Goal: Information Seeking & Learning: Learn about a topic

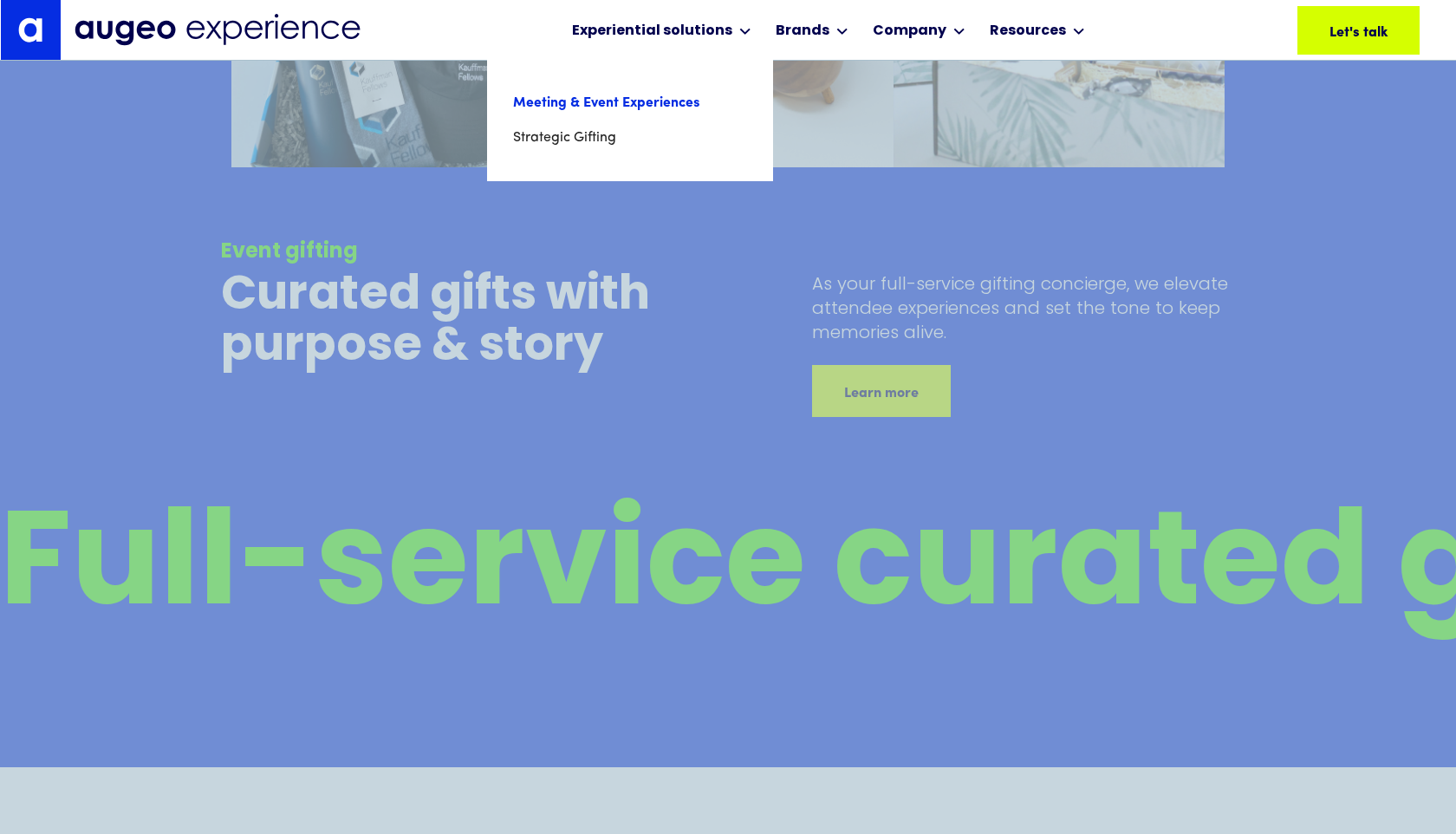
scroll to position [9096, 0]
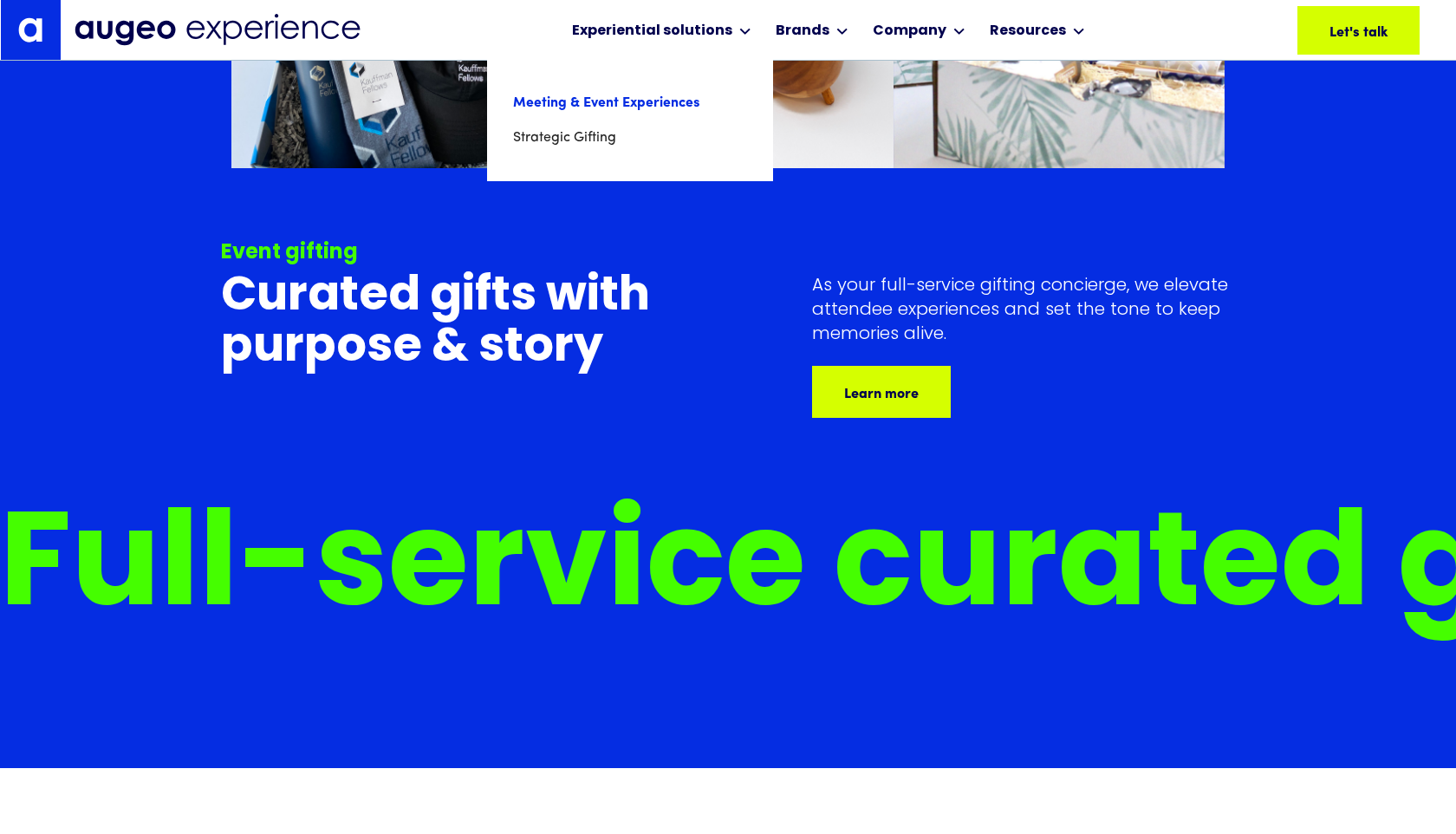
click at [633, 101] on link "Meeting & Event Experiences" at bounding box center [630, 103] width 234 height 35
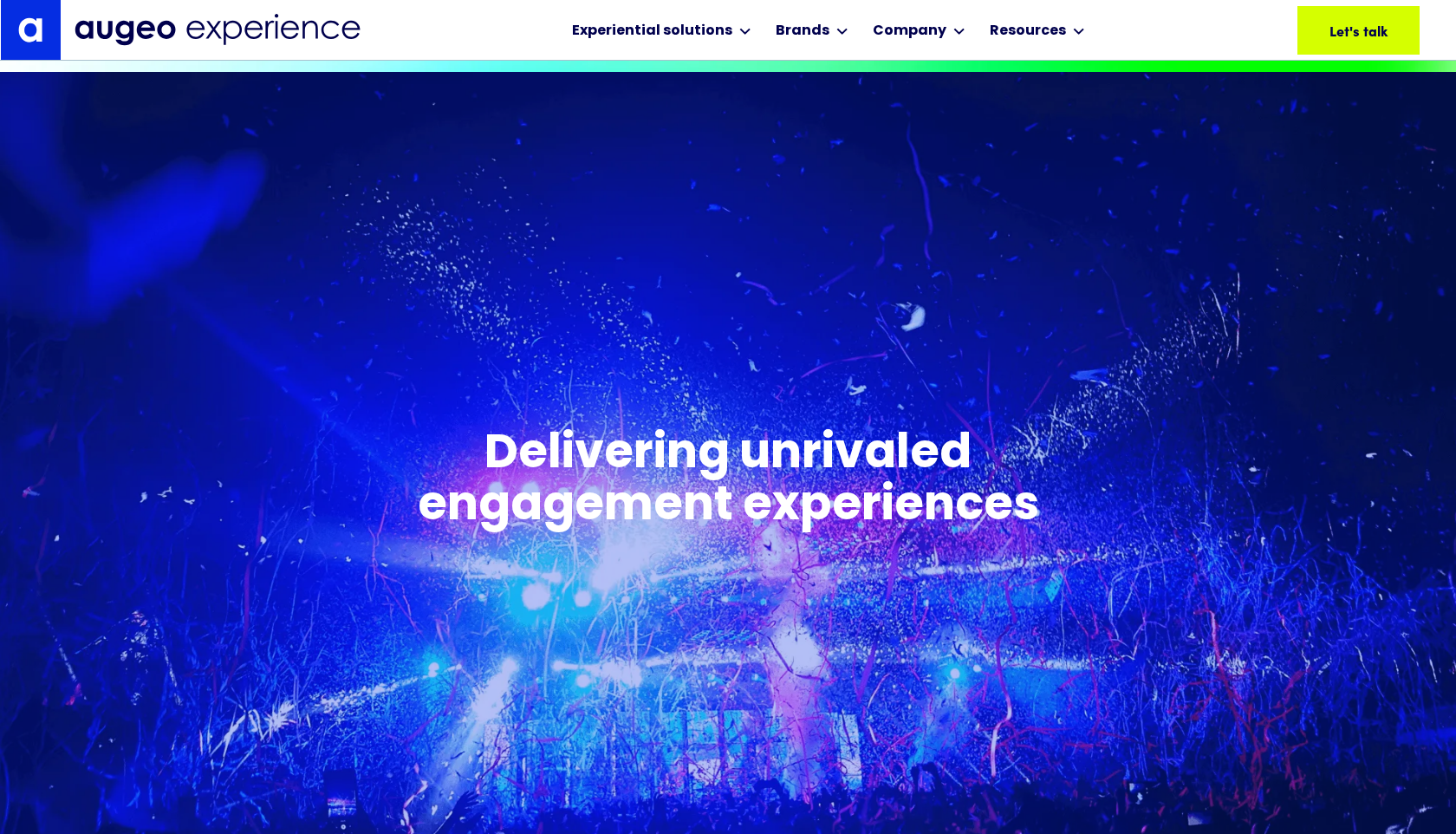
scroll to position [657, 0]
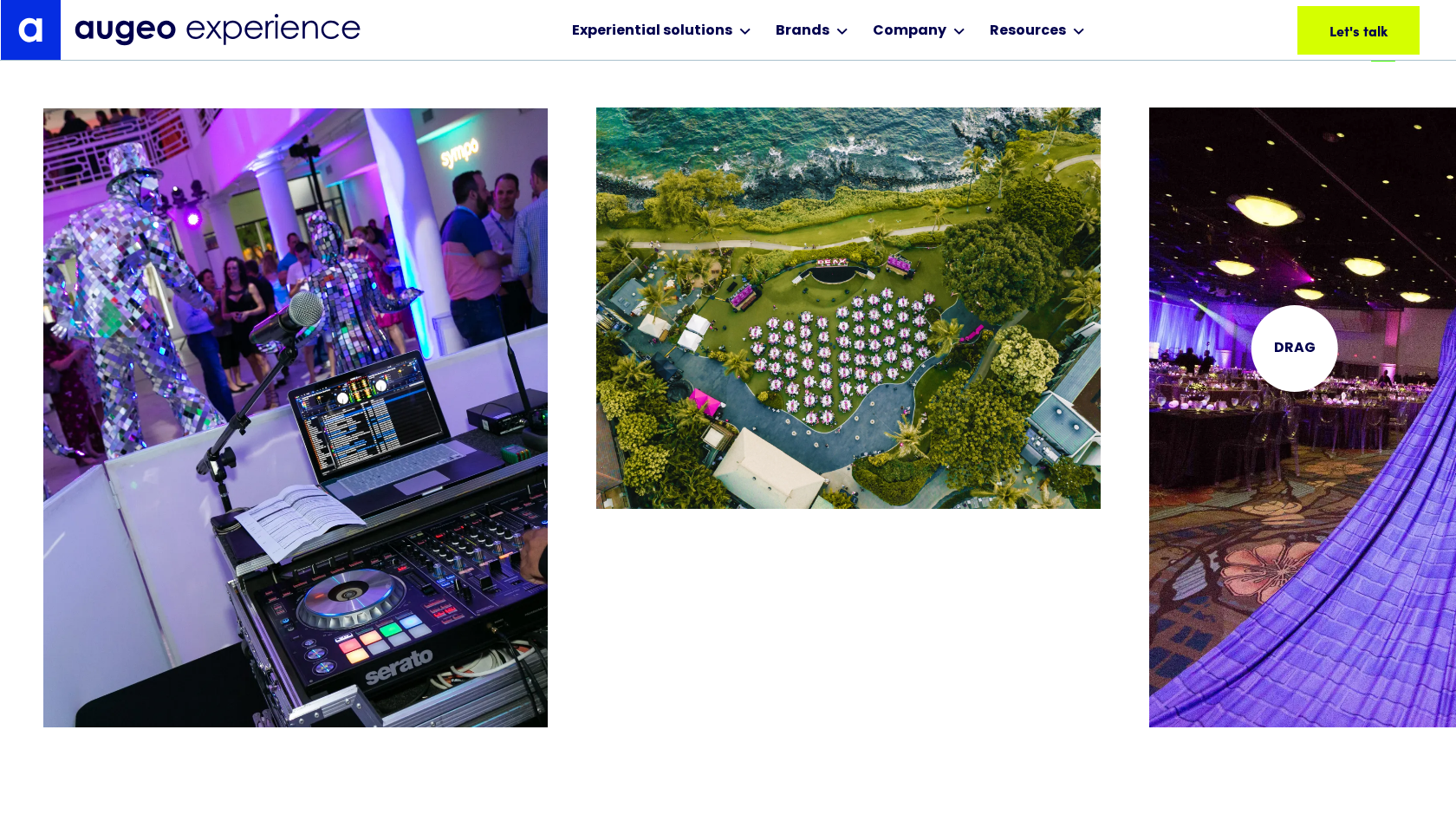
click at [1294, 348] on img "3 / 26" at bounding box center [1401, 417] width 504 height 620
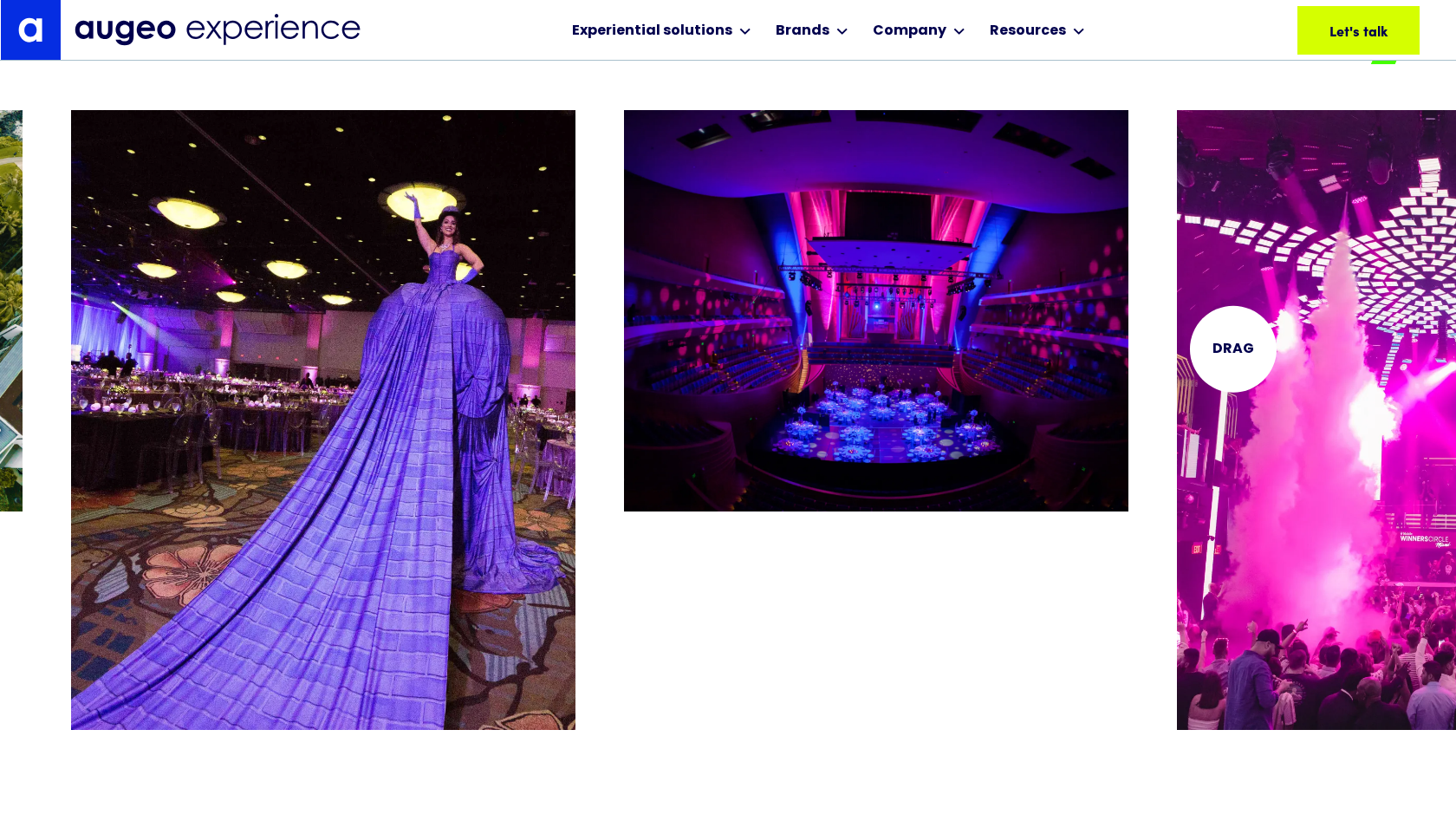
scroll to position [3615, 0]
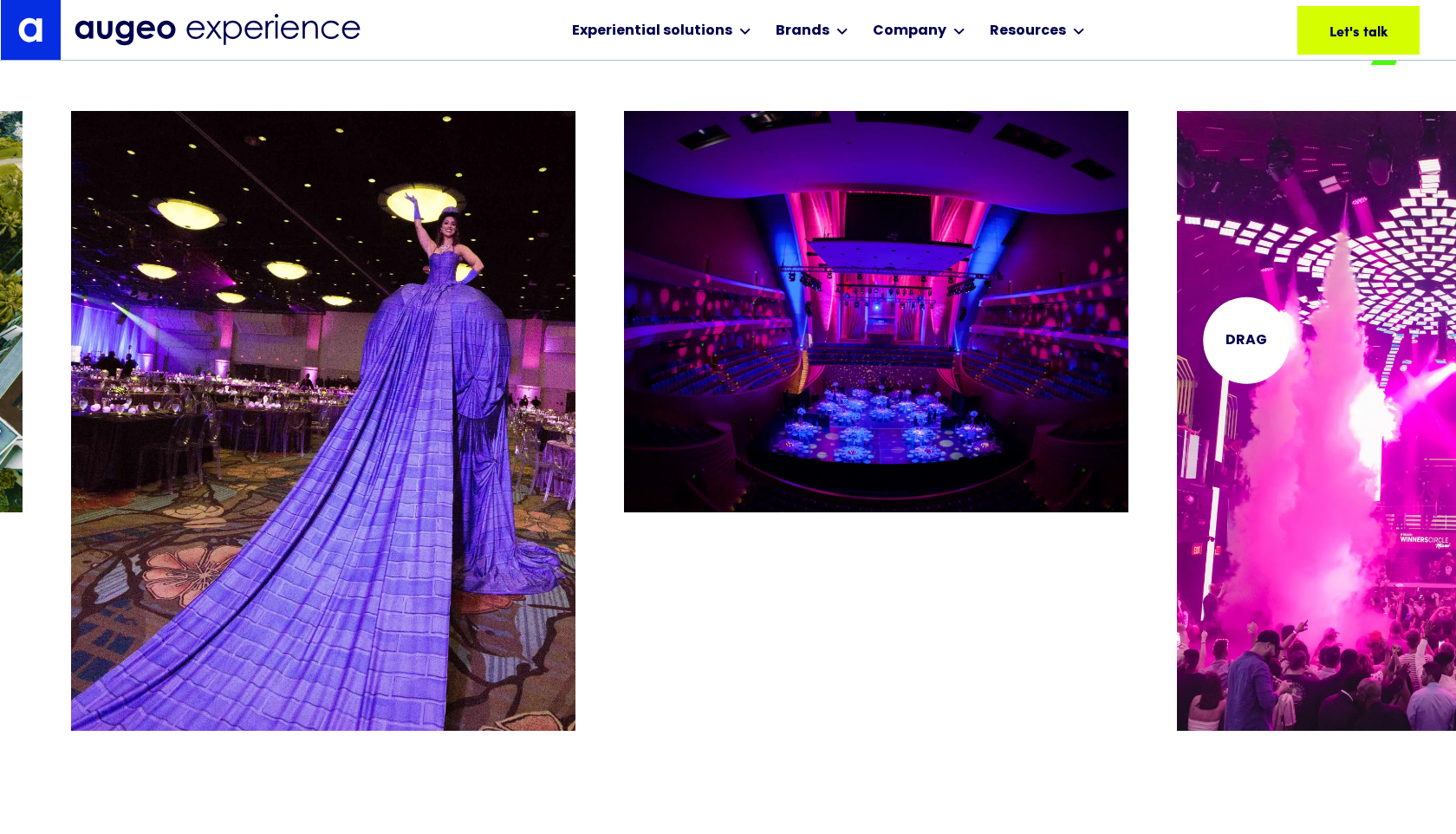
click at [1276, 341] on img "5 / 26" at bounding box center [1429, 421] width 504 height 620
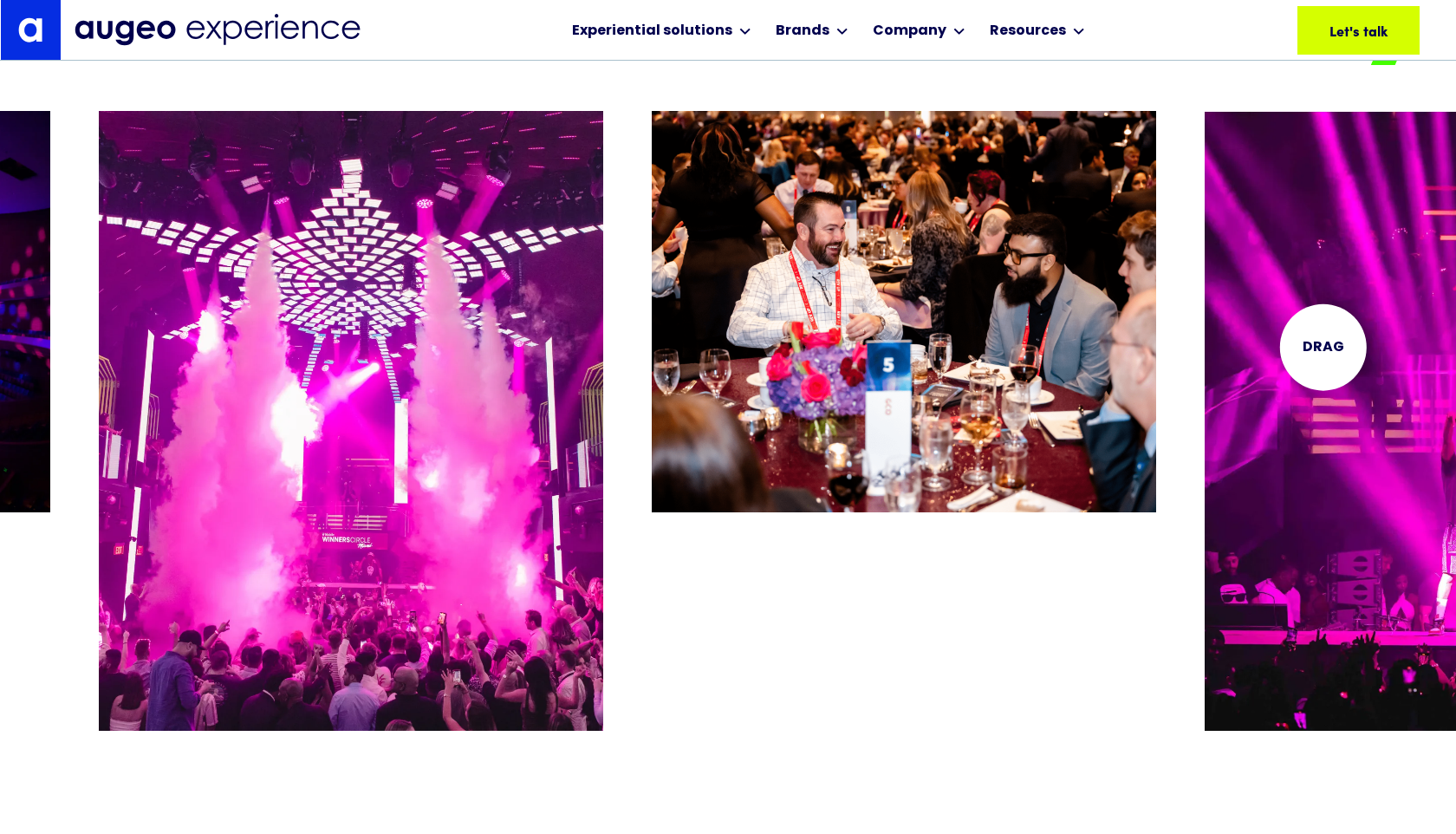
click at [1322, 347] on img "7 / 26" at bounding box center [1456, 421] width 504 height 620
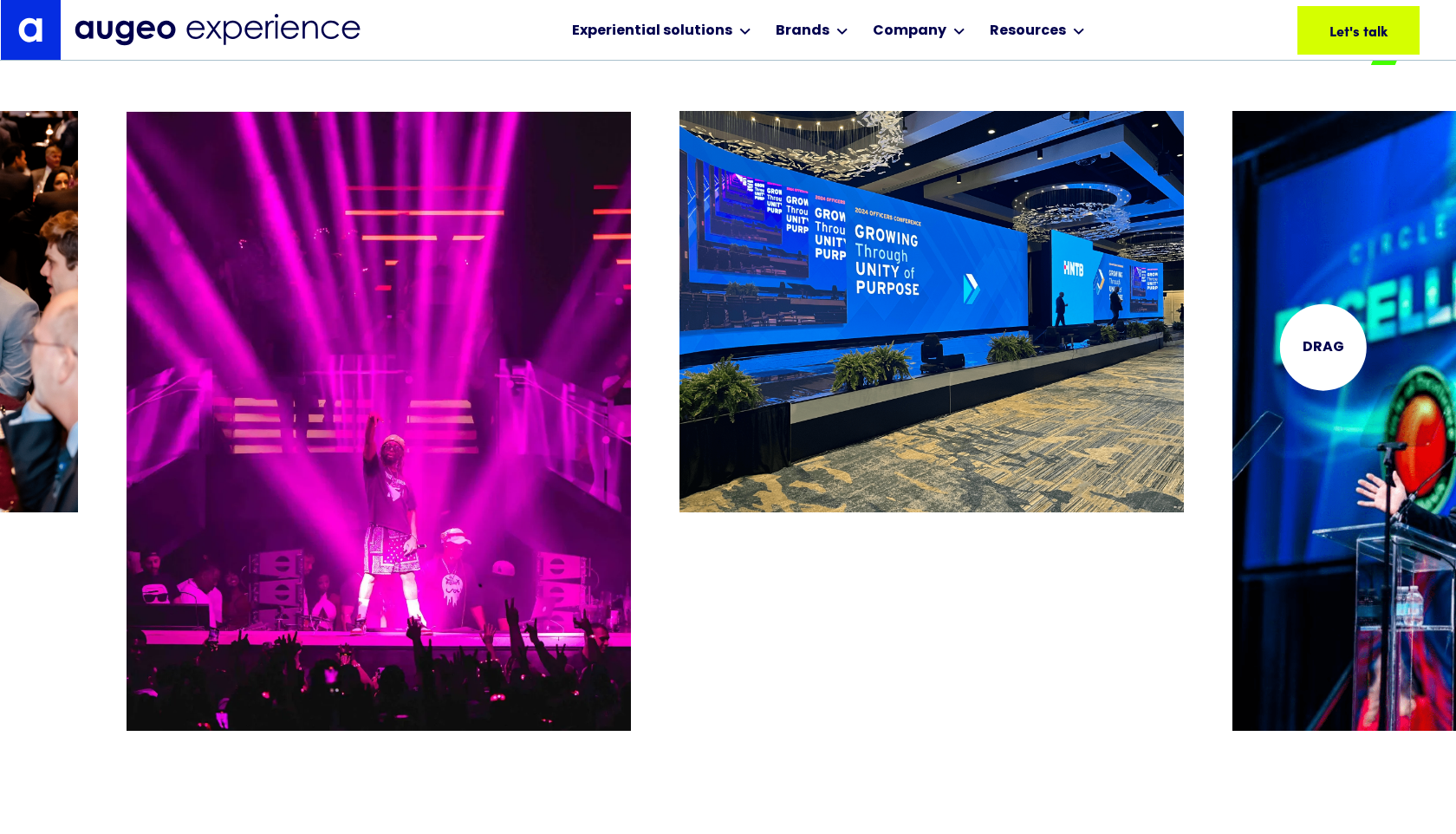
click at [1322, 347] on img "9 / 26" at bounding box center [1484, 421] width 504 height 620
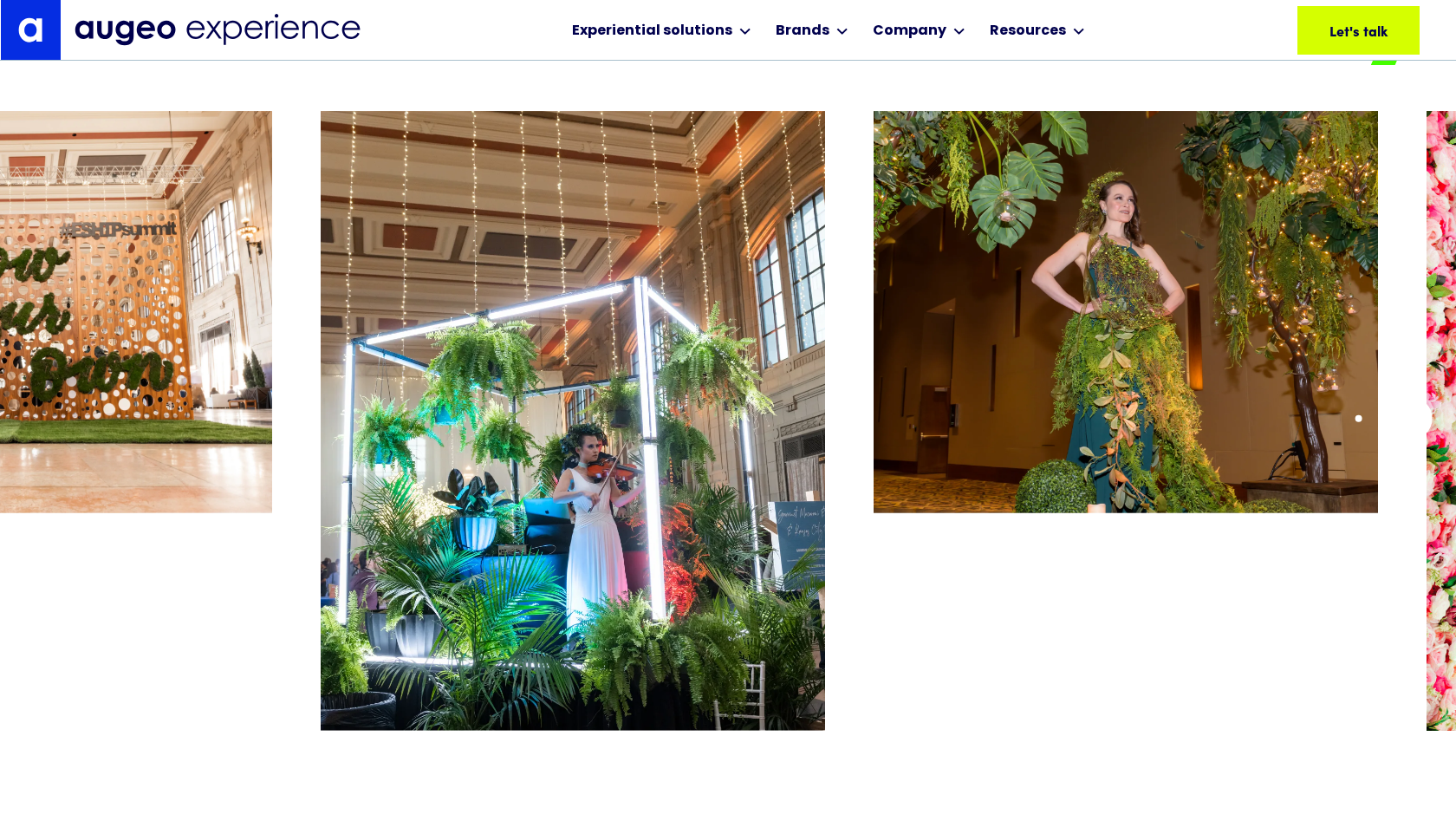
click at [1410, 418] on div at bounding box center [728, 402] width 1456 height 583
click at [1423, 419] on div at bounding box center [728, 402] width 1456 height 583
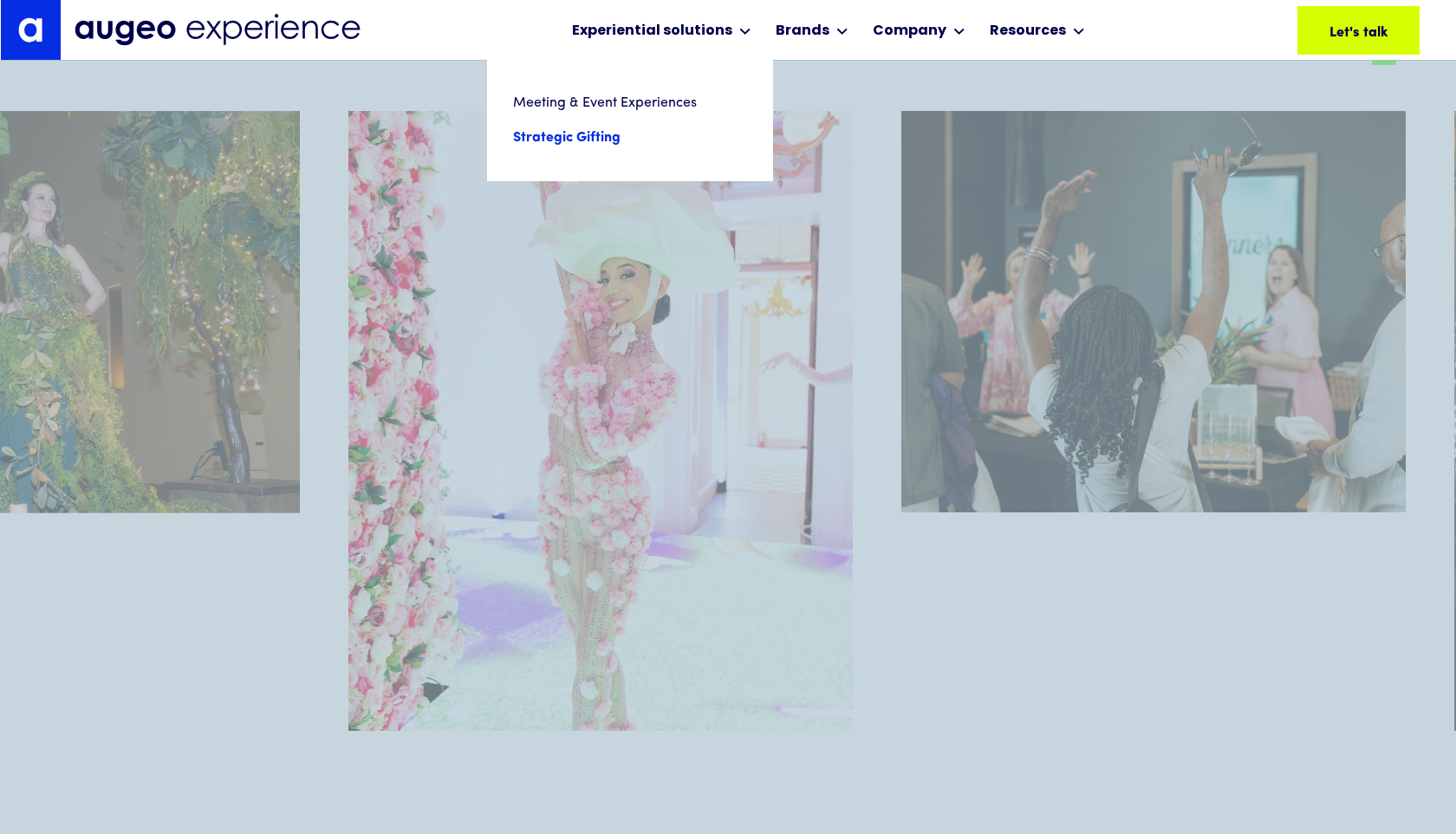
click at [587, 136] on link "Strategic Gifting" at bounding box center [630, 137] width 234 height 35
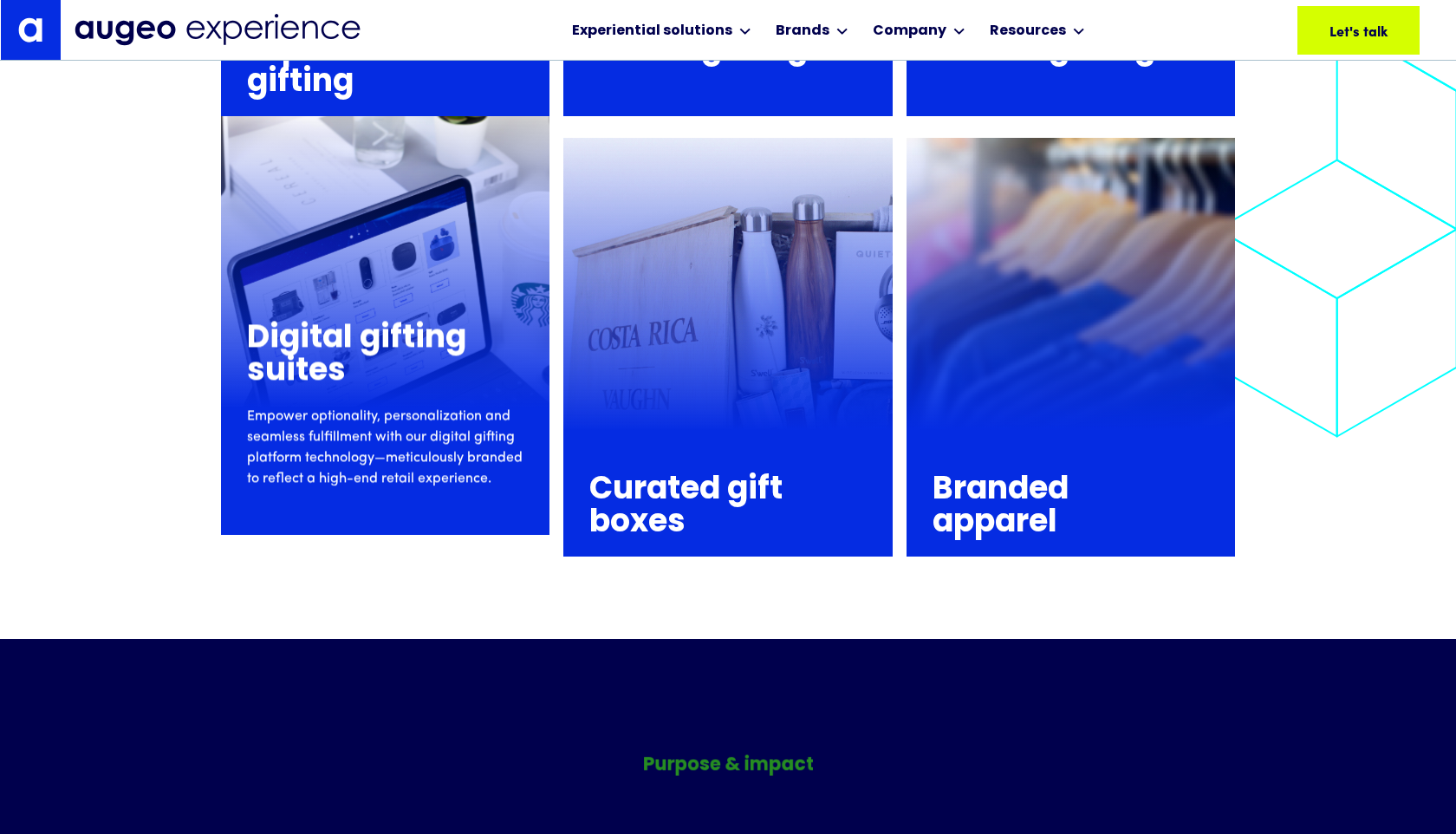
scroll to position [2527, 0]
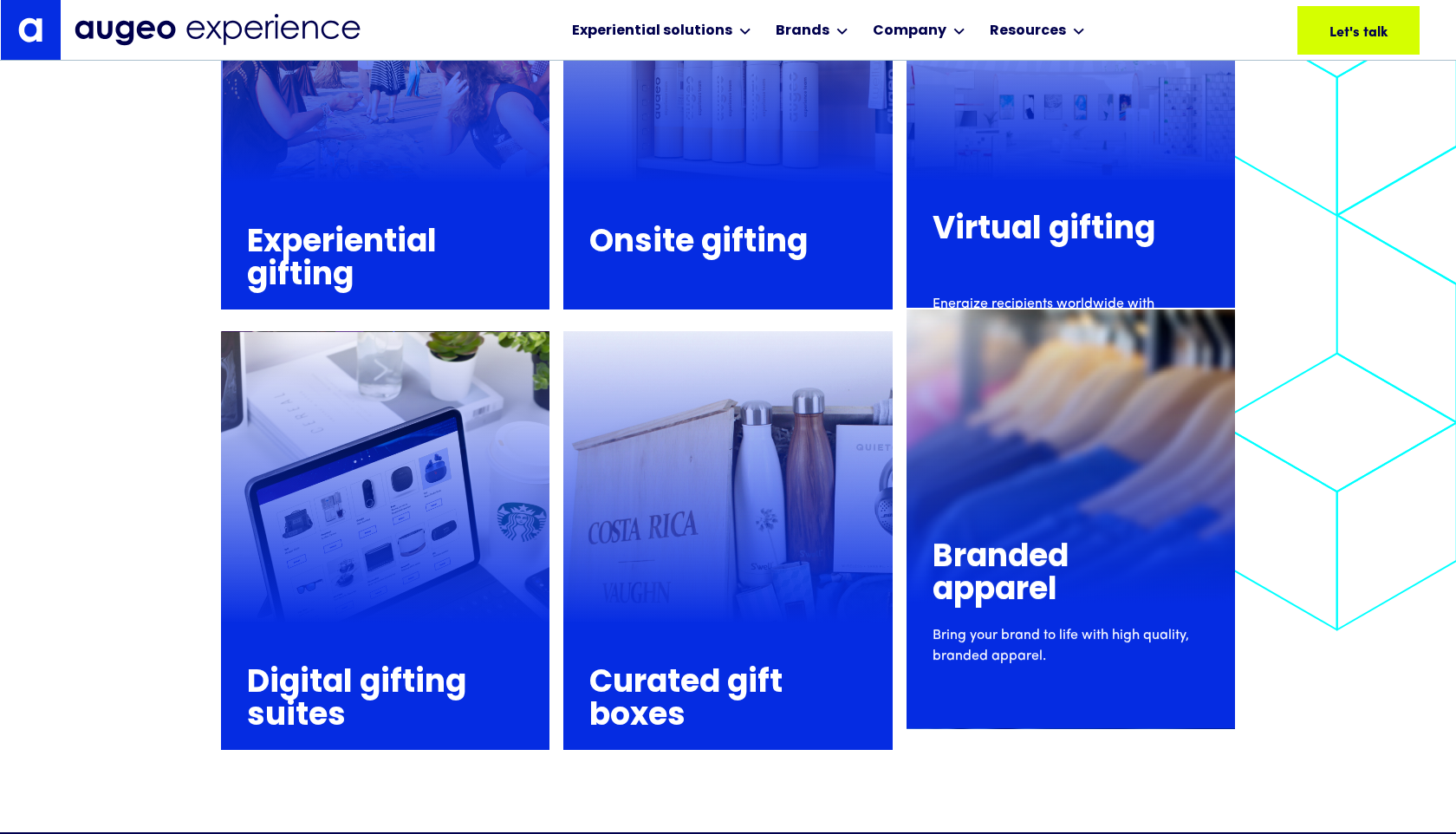
click at [983, 499] on div "Branded apparel Bring your brand to life with high quality, branded apparel." at bounding box center [1070, 595] width 329 height 194
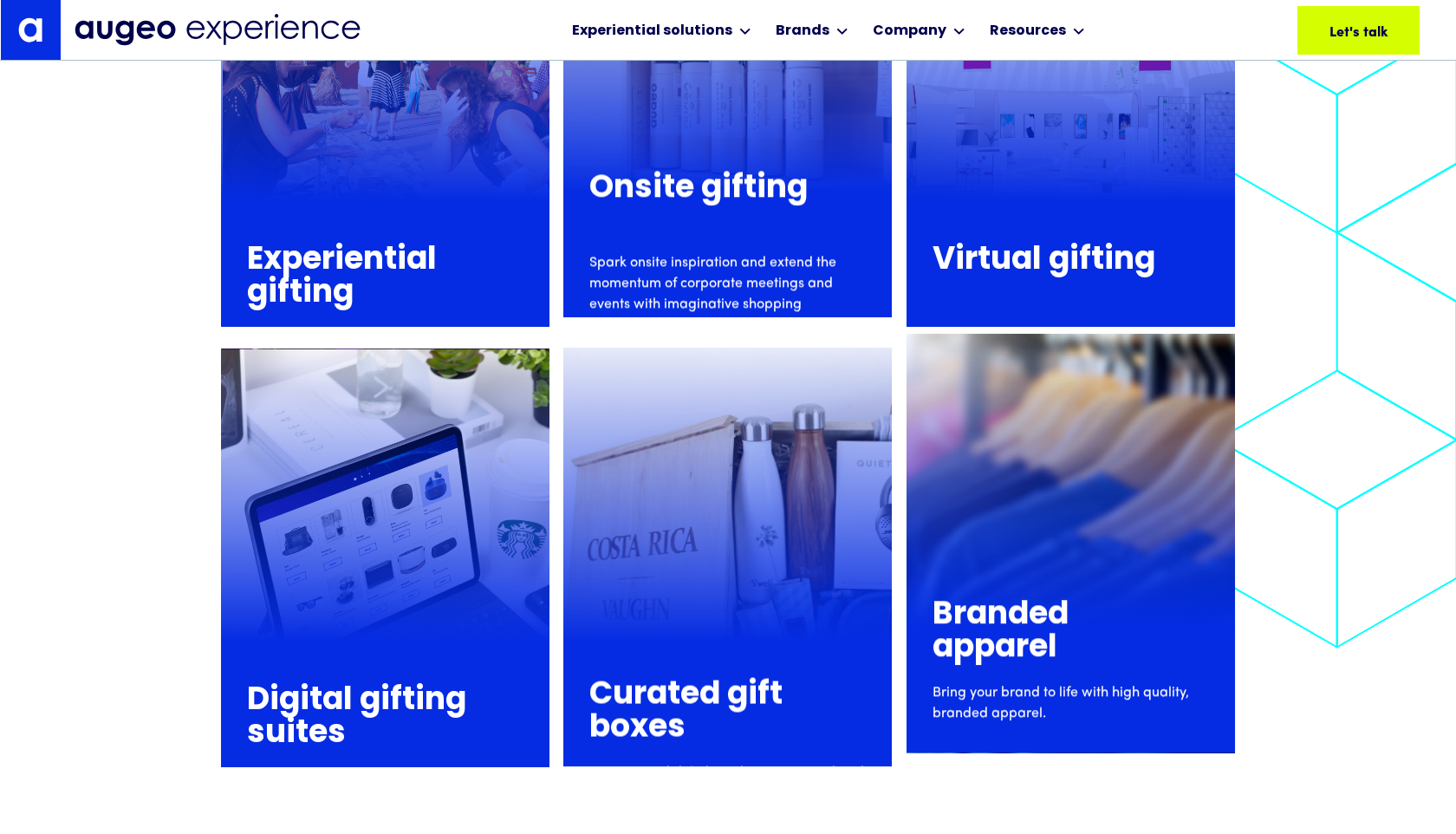
click at [707, 252] on p "Spark onsite inspiration and extend the momentum of corporate meetings and even…" at bounding box center [728, 304] width 277 height 104
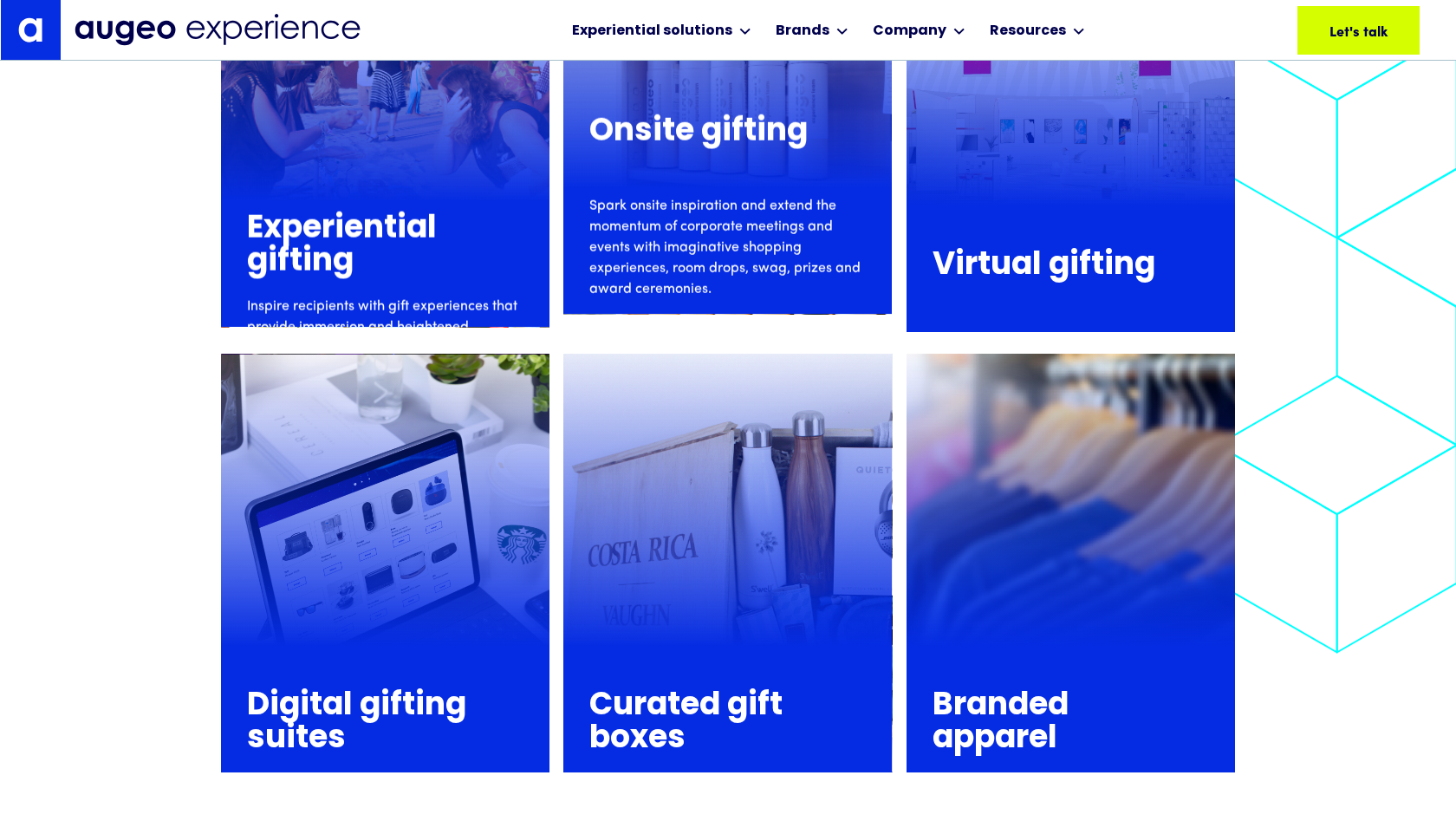
click at [315, 297] on p "Inspire recipients with gift experiences that provide immersion and heightened …" at bounding box center [386, 349] width 277 height 104
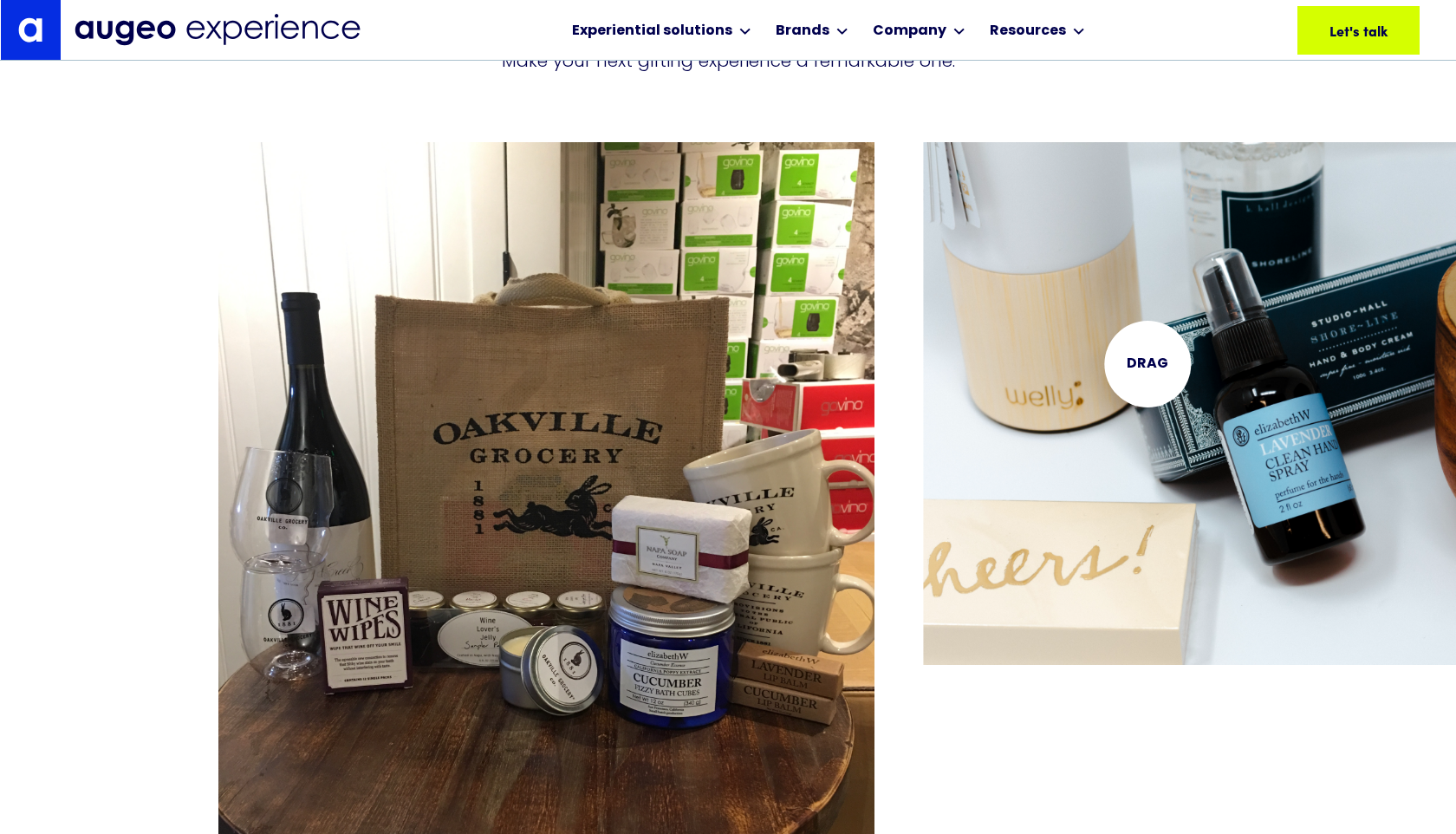
click at [1195, 371] on img "2 / 15" at bounding box center [1250, 403] width 656 height 522
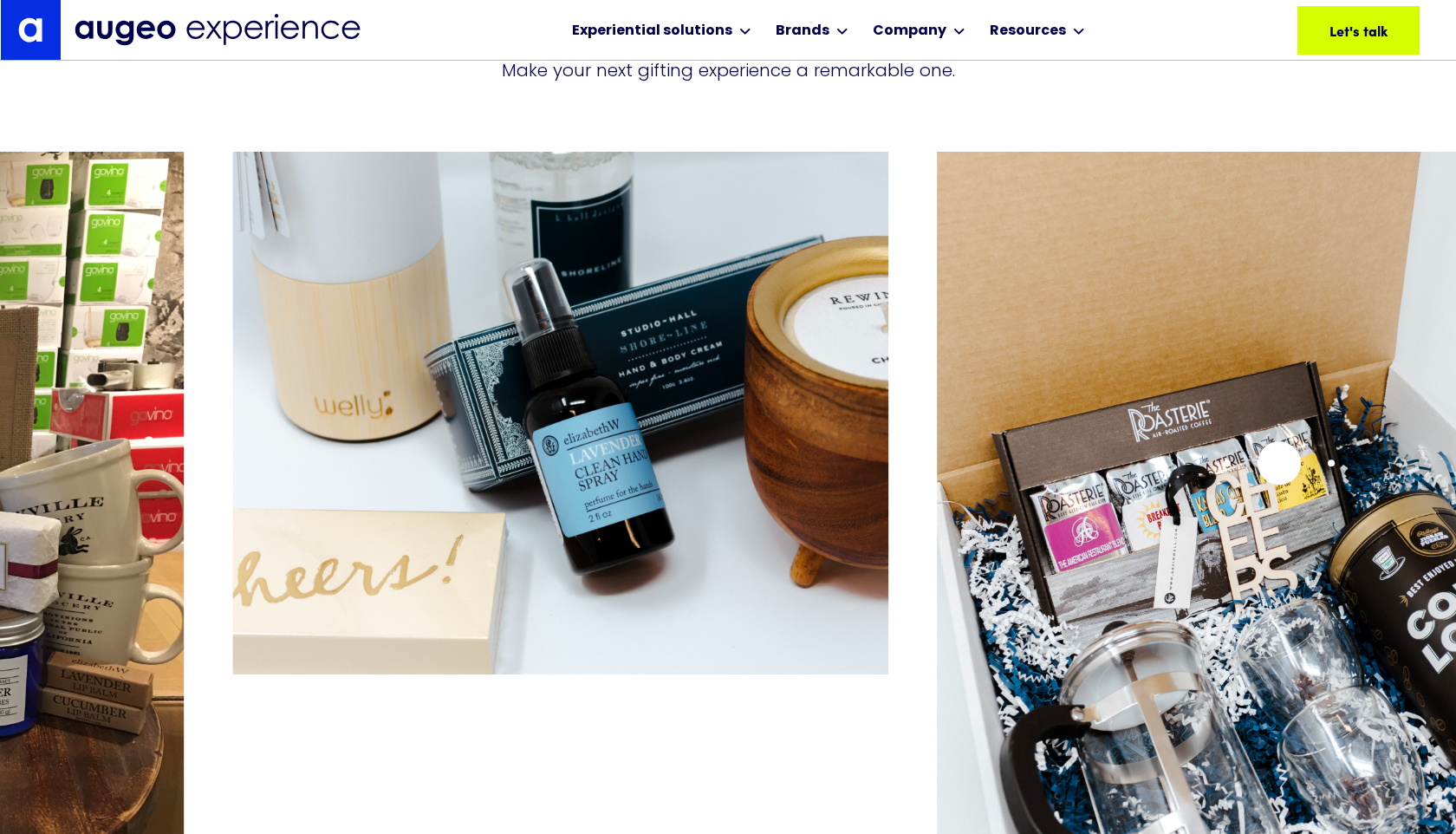
click at [1279, 462] on img "3 / 15" at bounding box center [1265, 554] width 656 height 806
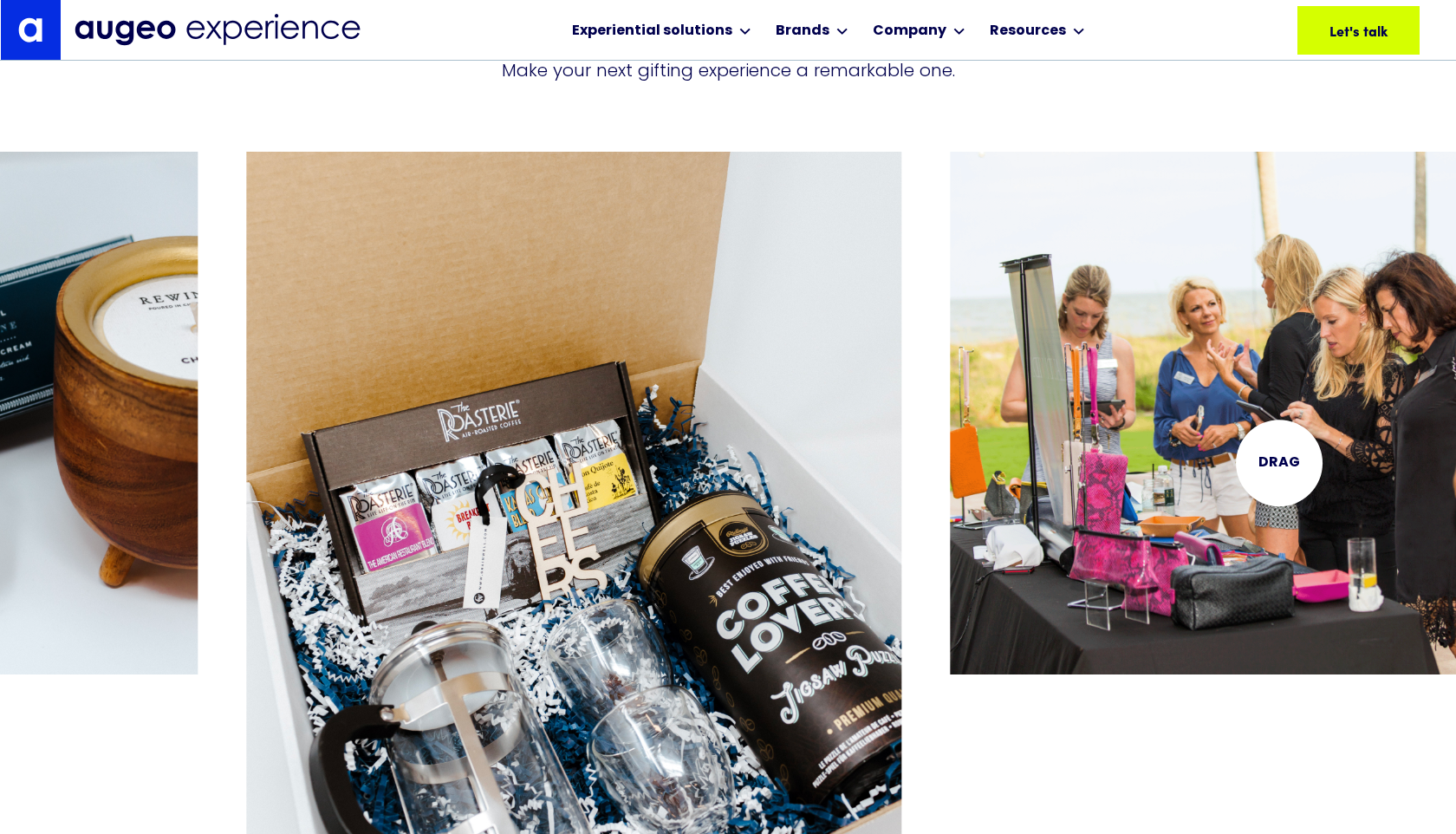
scroll to position [4032, 0]
click at [1279, 462] on img "4 / 15" at bounding box center [1278, 413] width 656 height 522
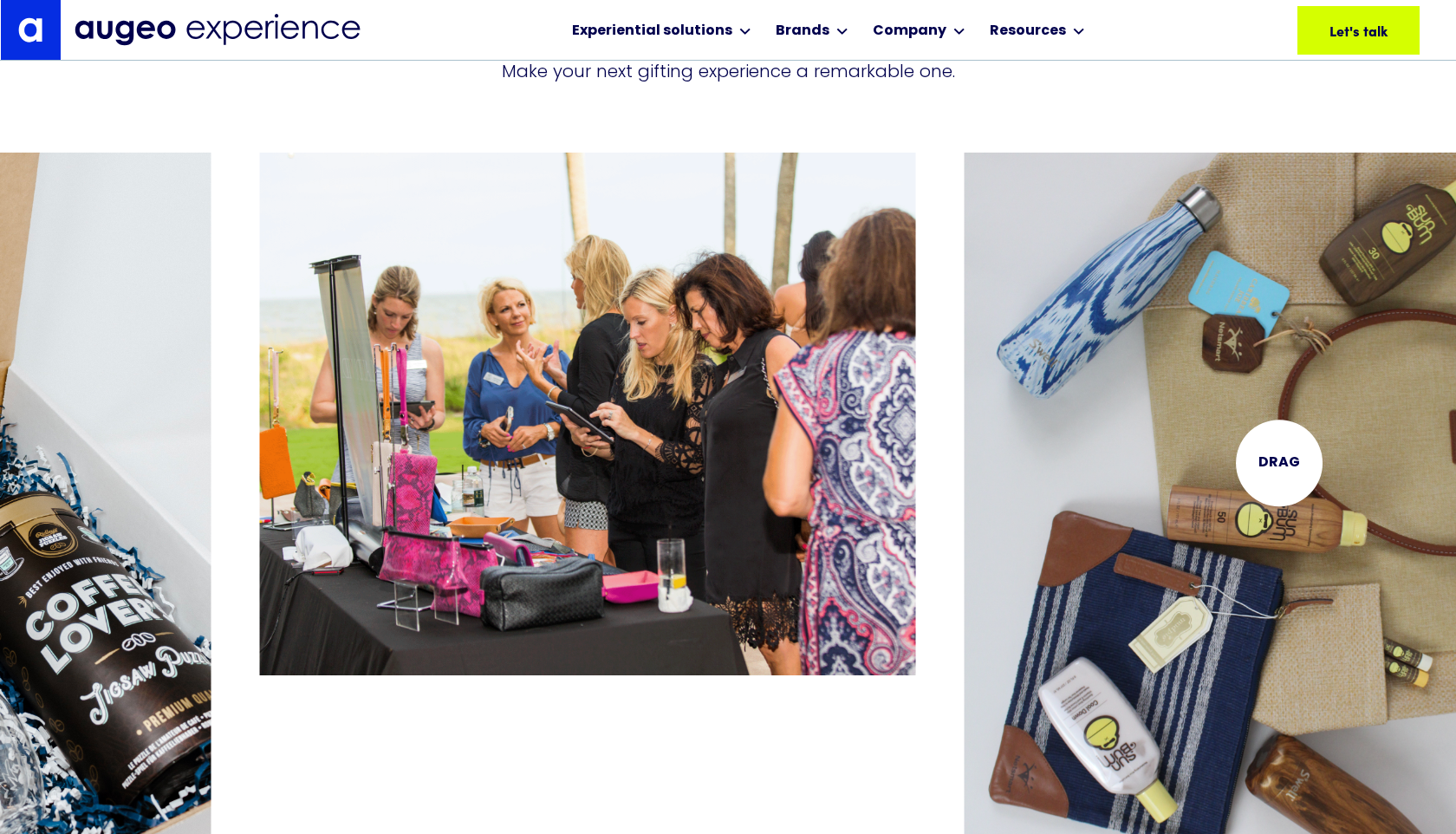
click at [1279, 462] on img "5 / 15" at bounding box center [1292, 555] width 656 height 806
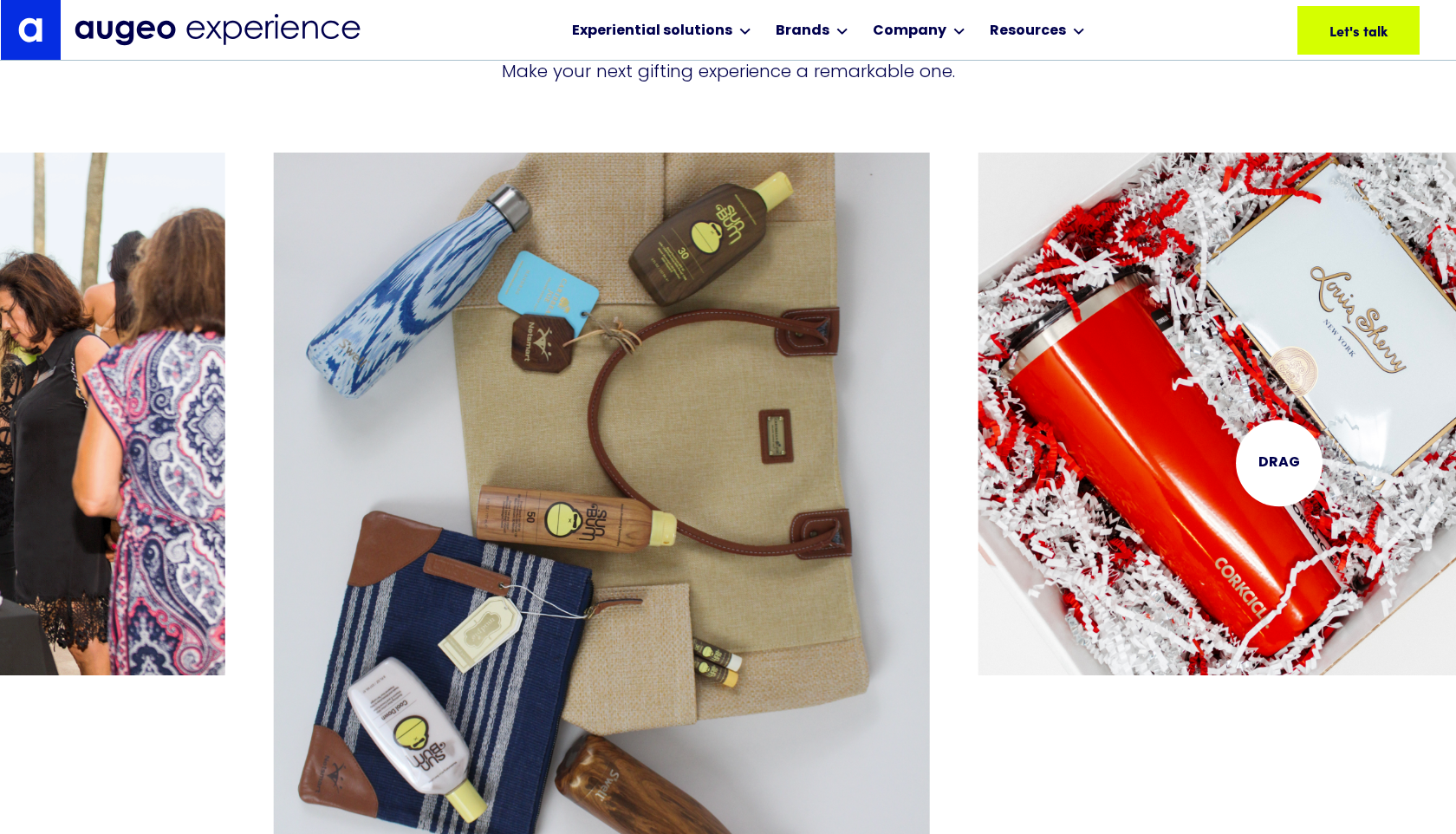
click at [1279, 462] on img "6 / 15" at bounding box center [1306, 413] width 656 height 522
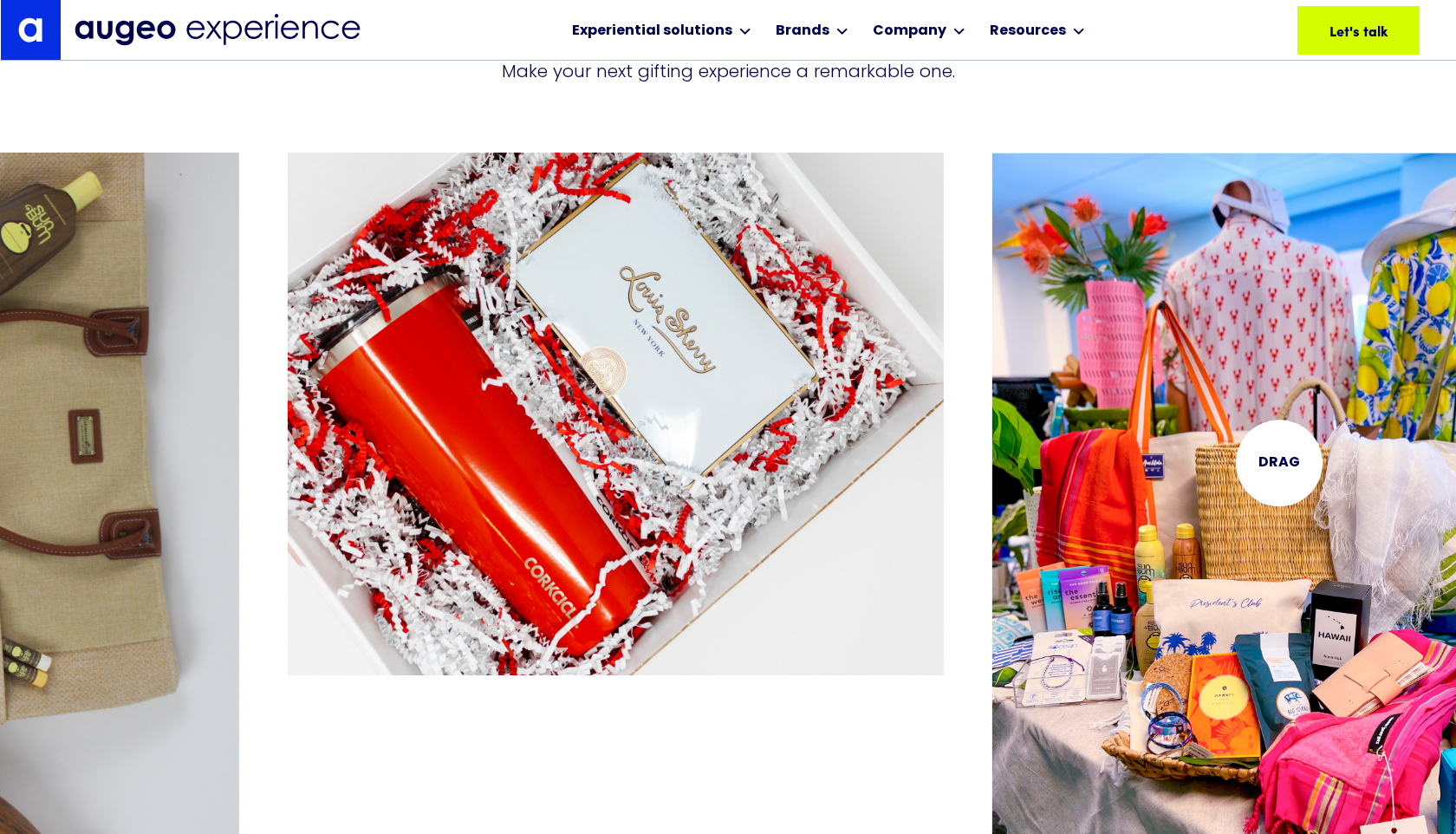
click at [1279, 462] on img "7 / 15" at bounding box center [1320, 555] width 656 height 807
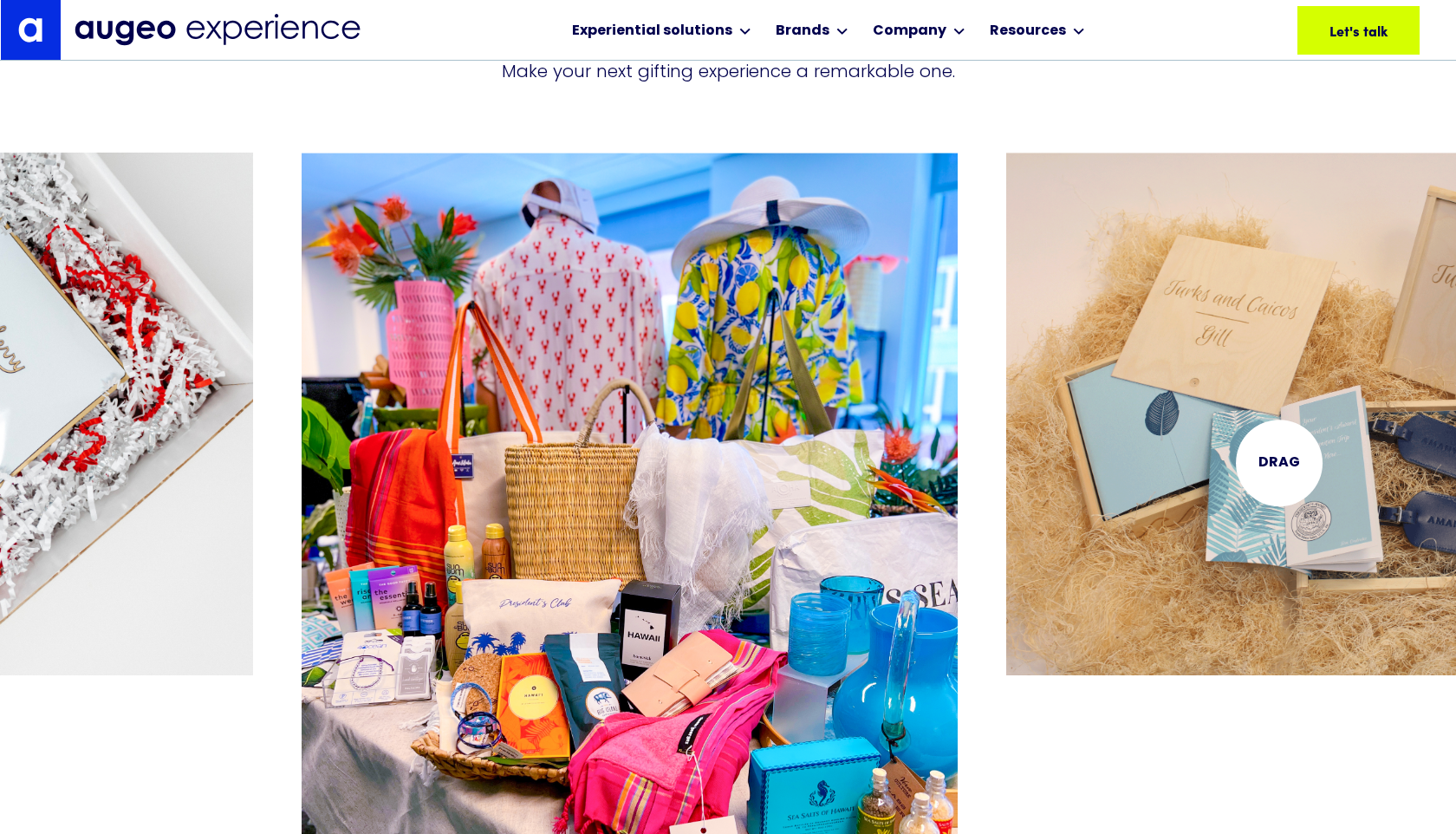
click at [1279, 462] on img "8 / 15" at bounding box center [1334, 414] width 656 height 523
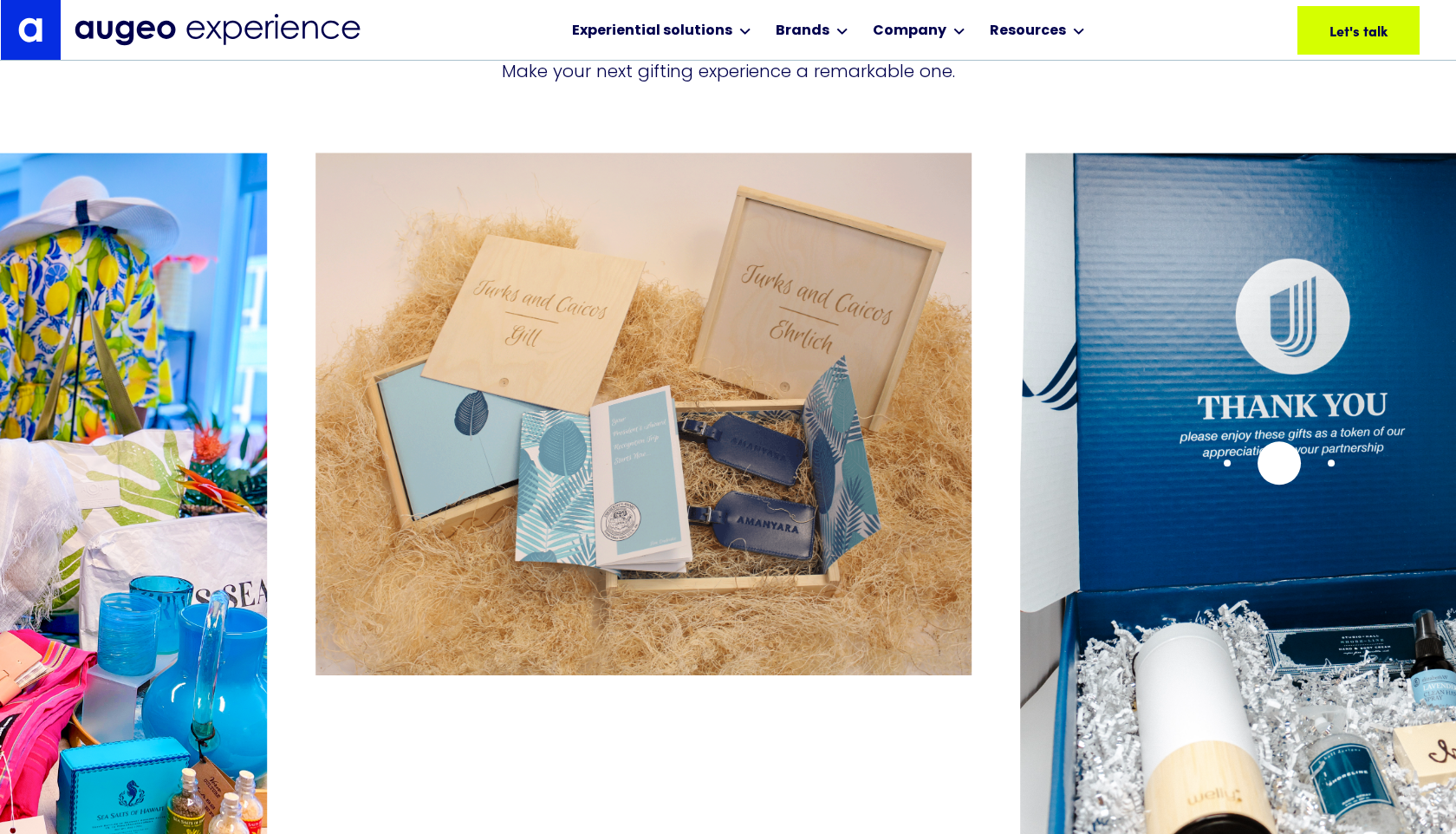
click at [1279, 462] on img "9 / 15" at bounding box center [1348, 555] width 656 height 807
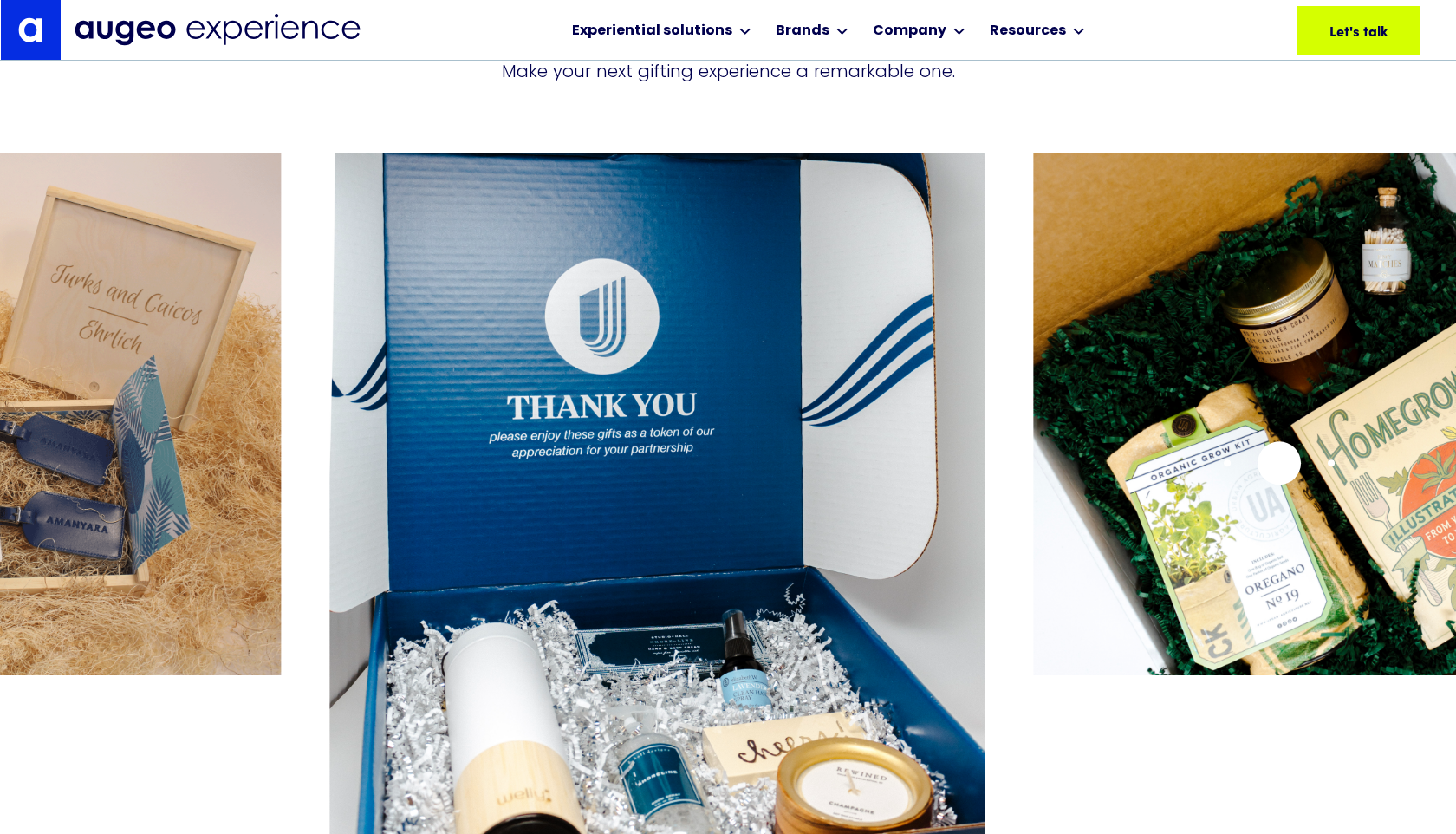
click at [1277, 418] on img "10 / 15" at bounding box center [1361, 413] width 656 height 522
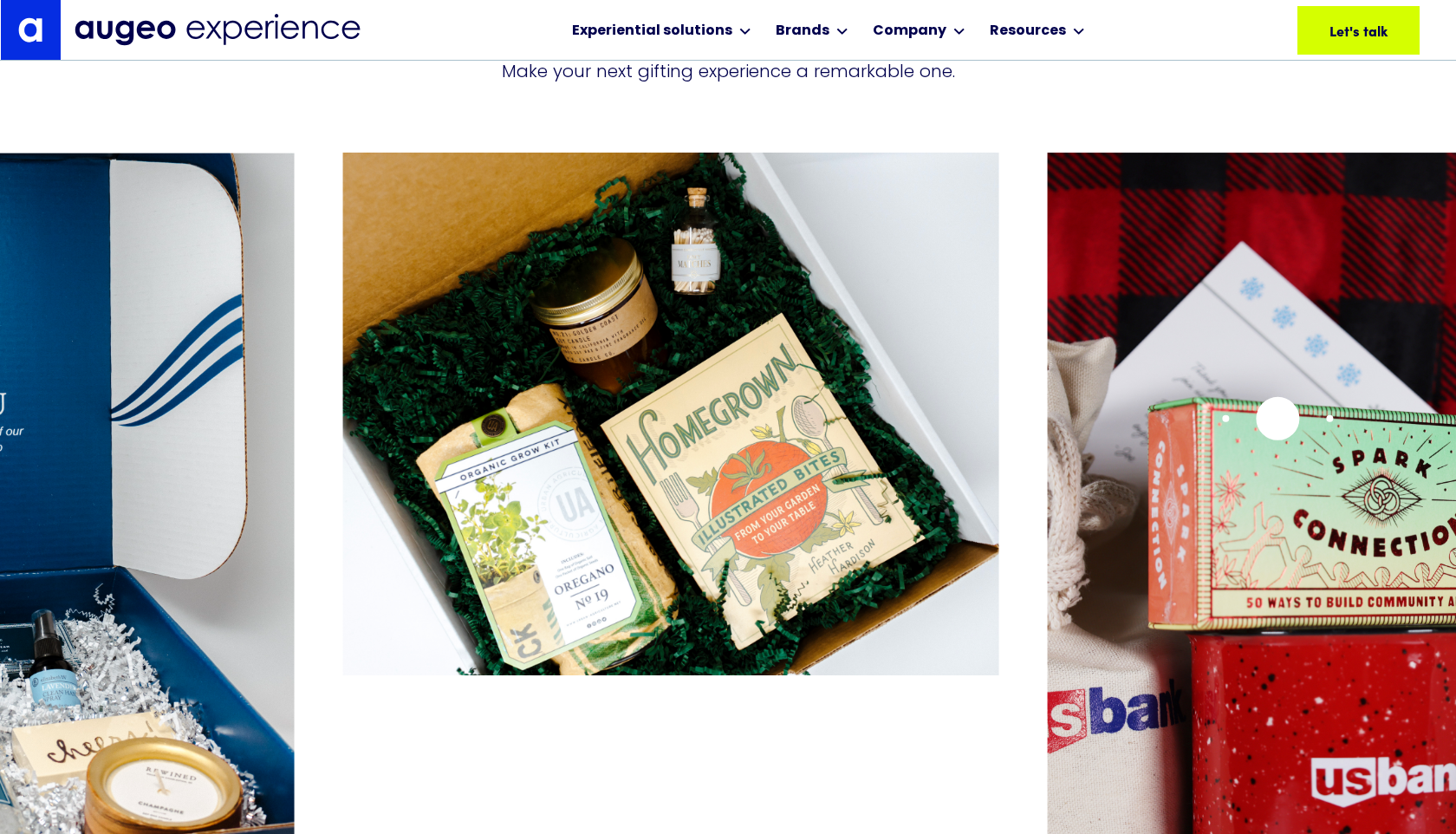
click at [1277, 418] on img "11 / 15" at bounding box center [1375, 555] width 656 height 807
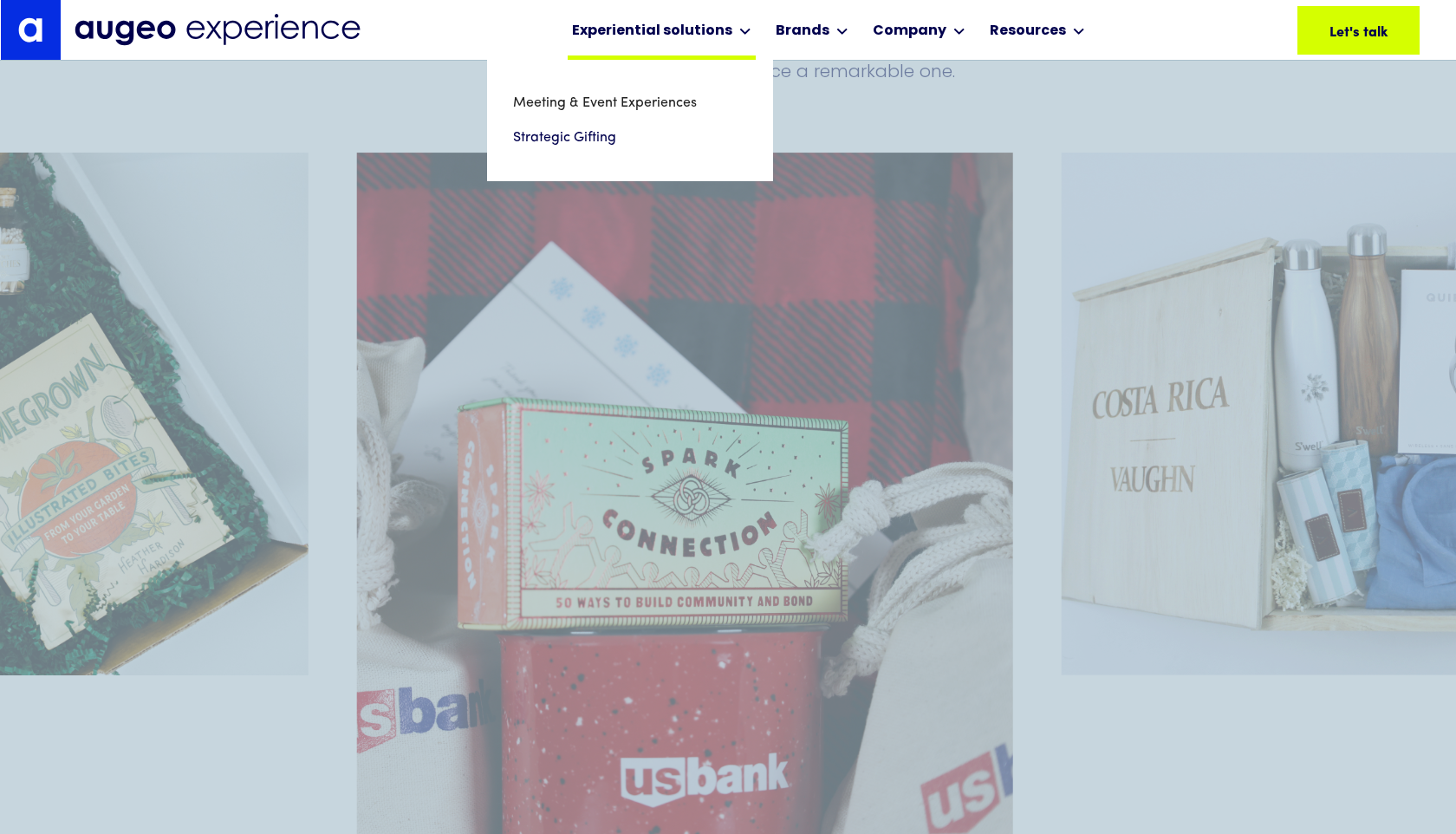
click at [679, 31] on div "Experiential solutions" at bounding box center [652, 31] width 160 height 21
click at [615, 95] on link "Meeting & Event Experiences" at bounding box center [630, 103] width 234 height 35
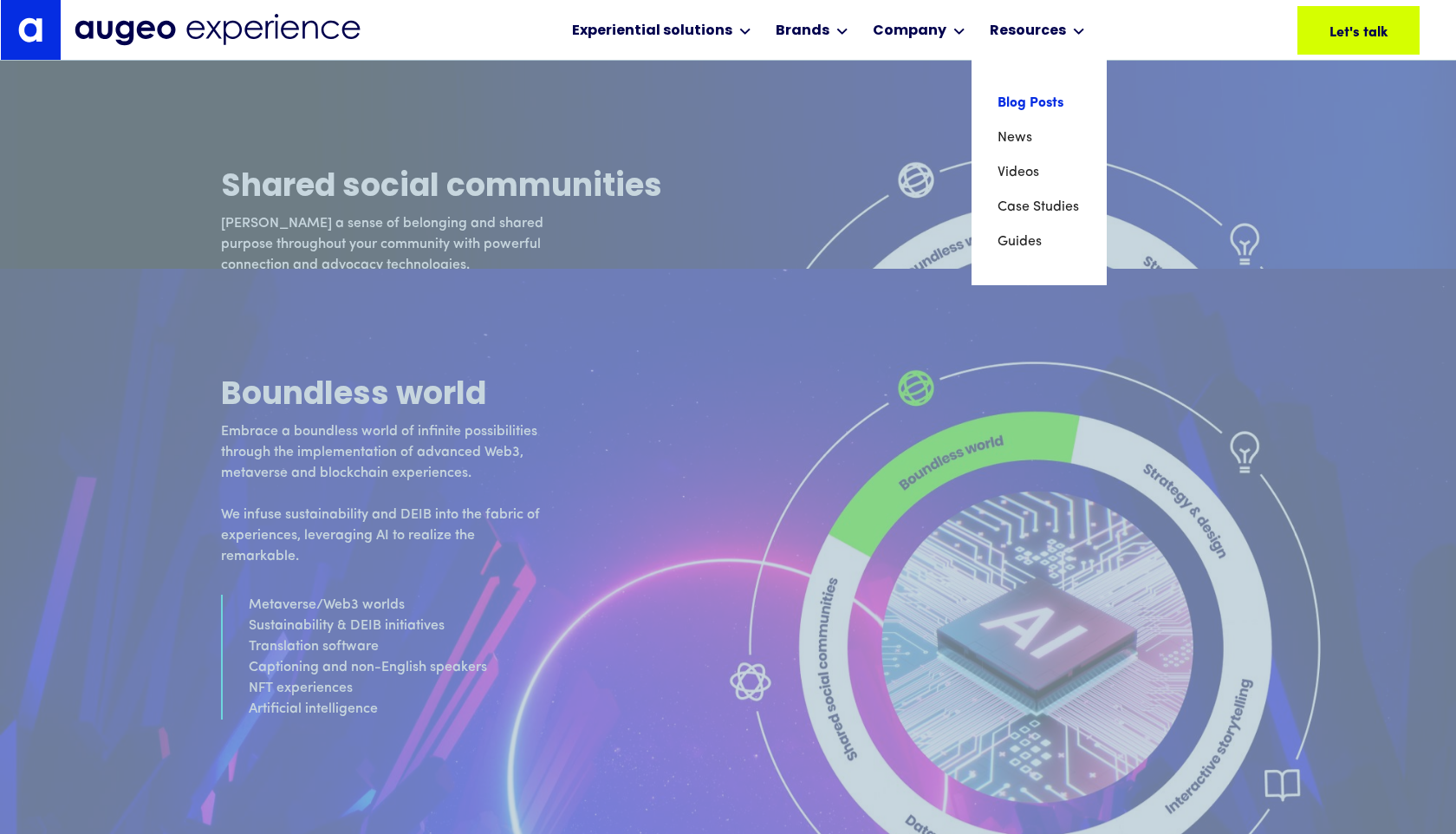
scroll to position [7711, 0]
click at [1016, 208] on link "Case Studies" at bounding box center [1039, 207] width 83 height 35
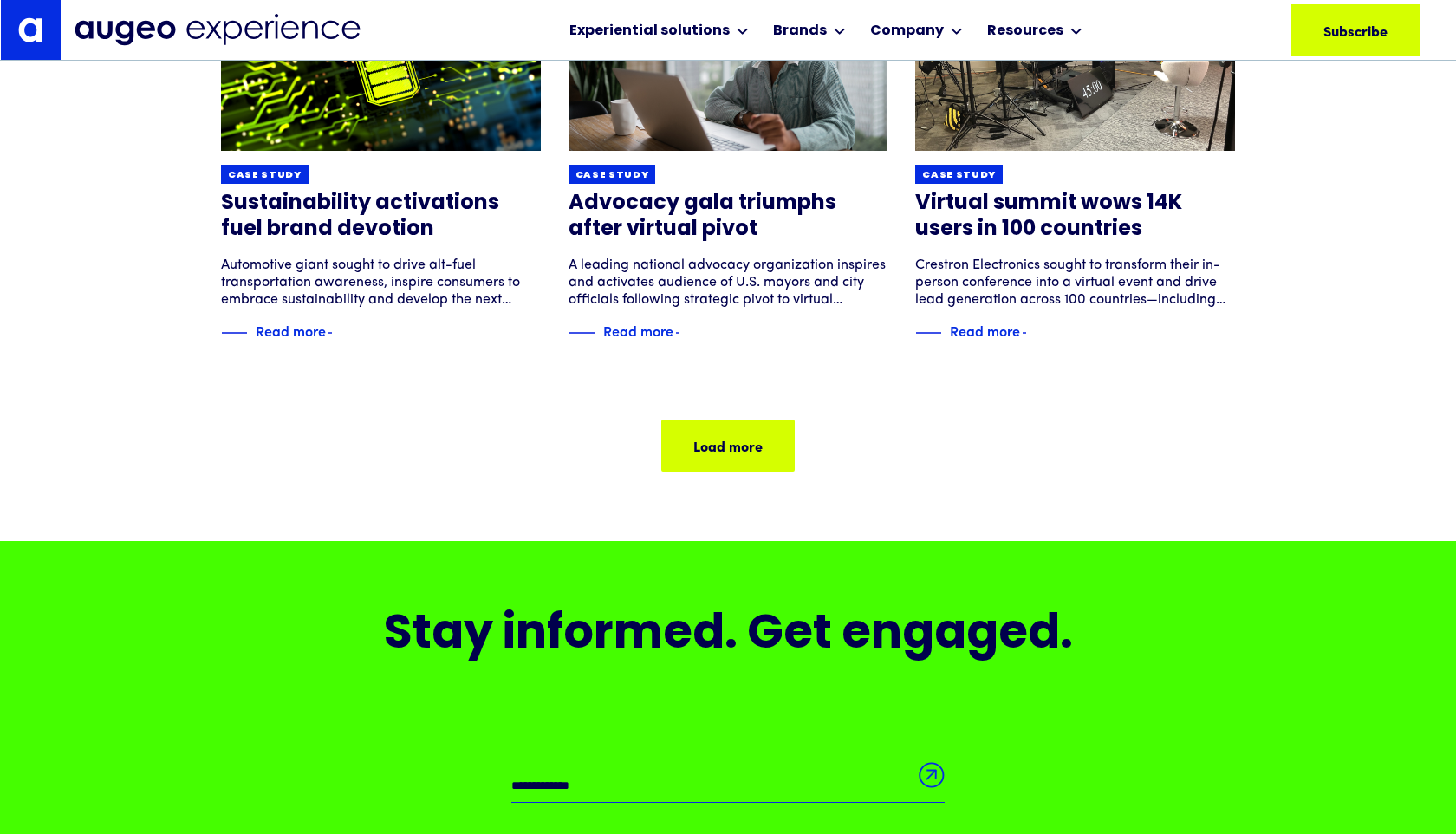
scroll to position [1254, 0]
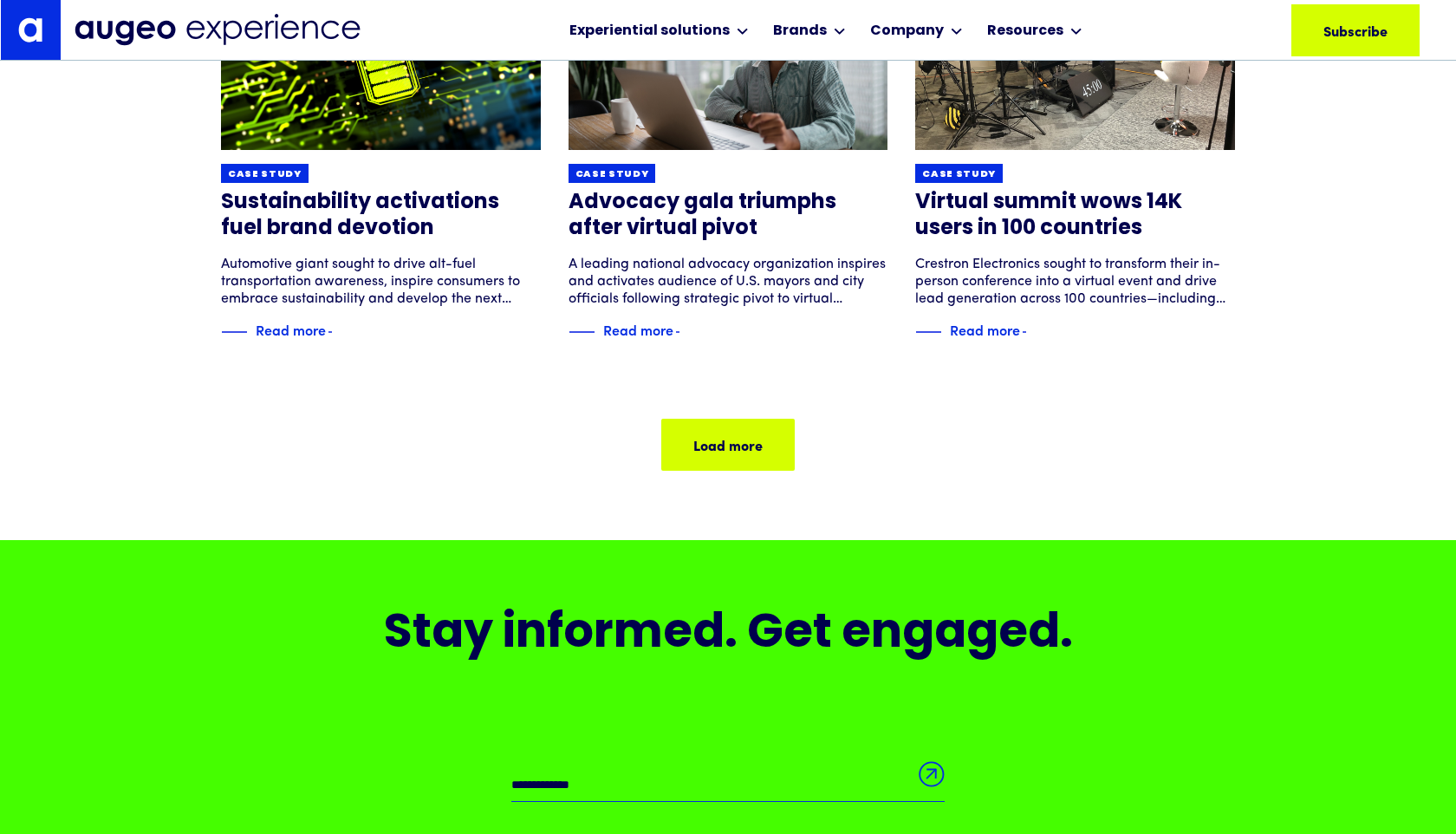
click at [297, 38] on img at bounding box center [218, 30] width 286 height 32
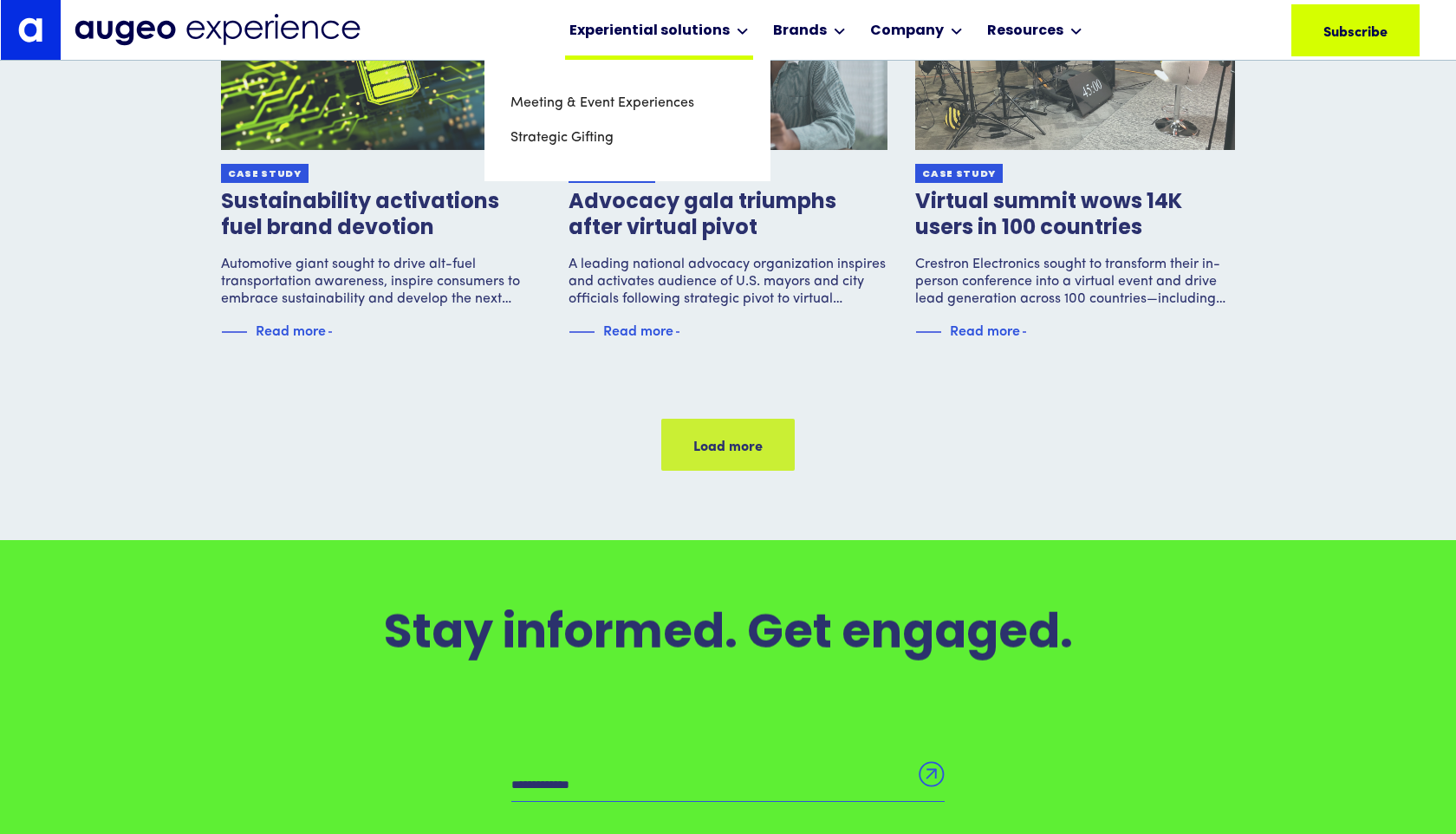
click at [633, 27] on div "Experiential solutions" at bounding box center [649, 31] width 160 height 21
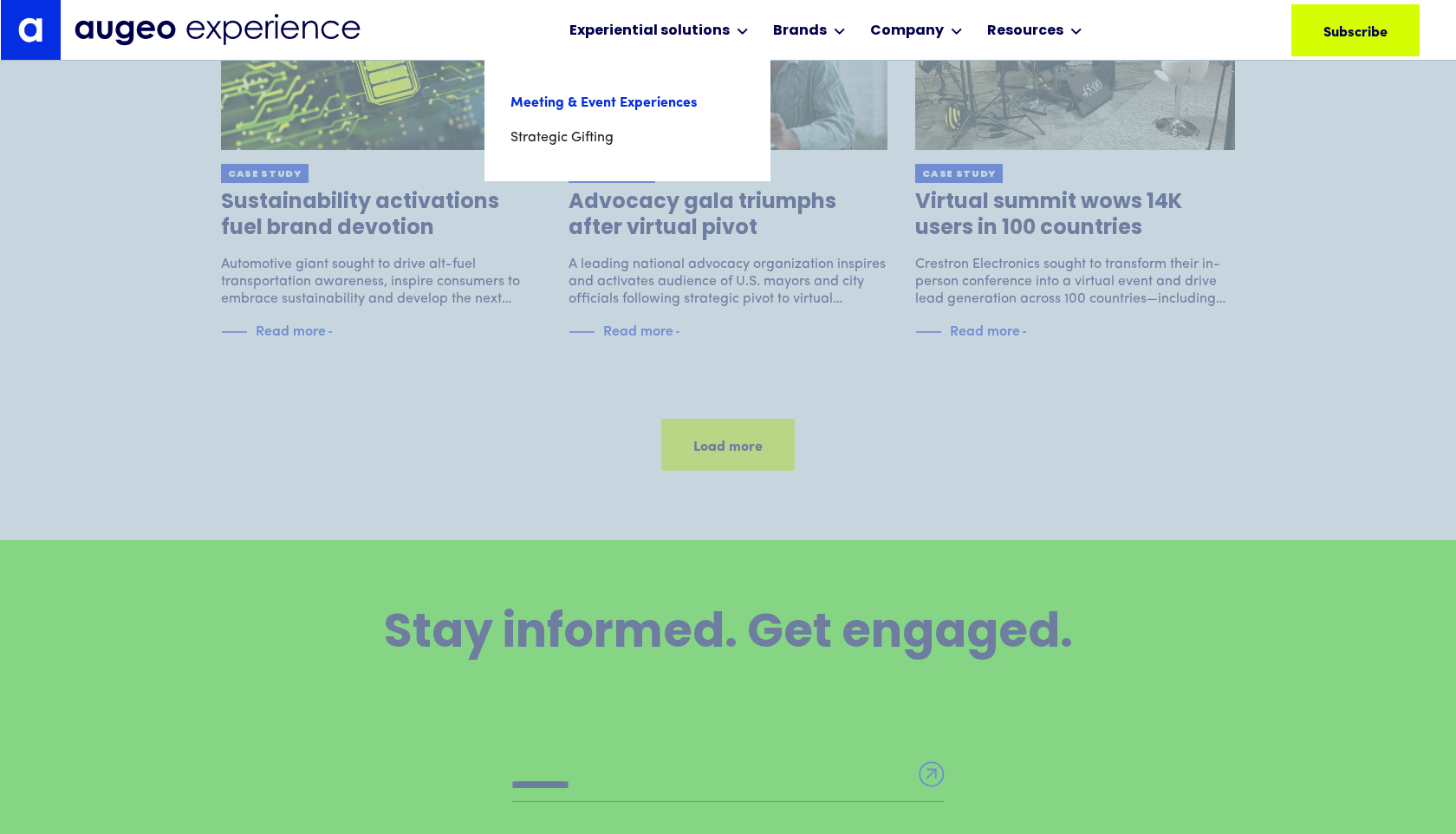
click at [586, 105] on link "Meeting & Event Experiences" at bounding box center [627, 103] width 234 height 35
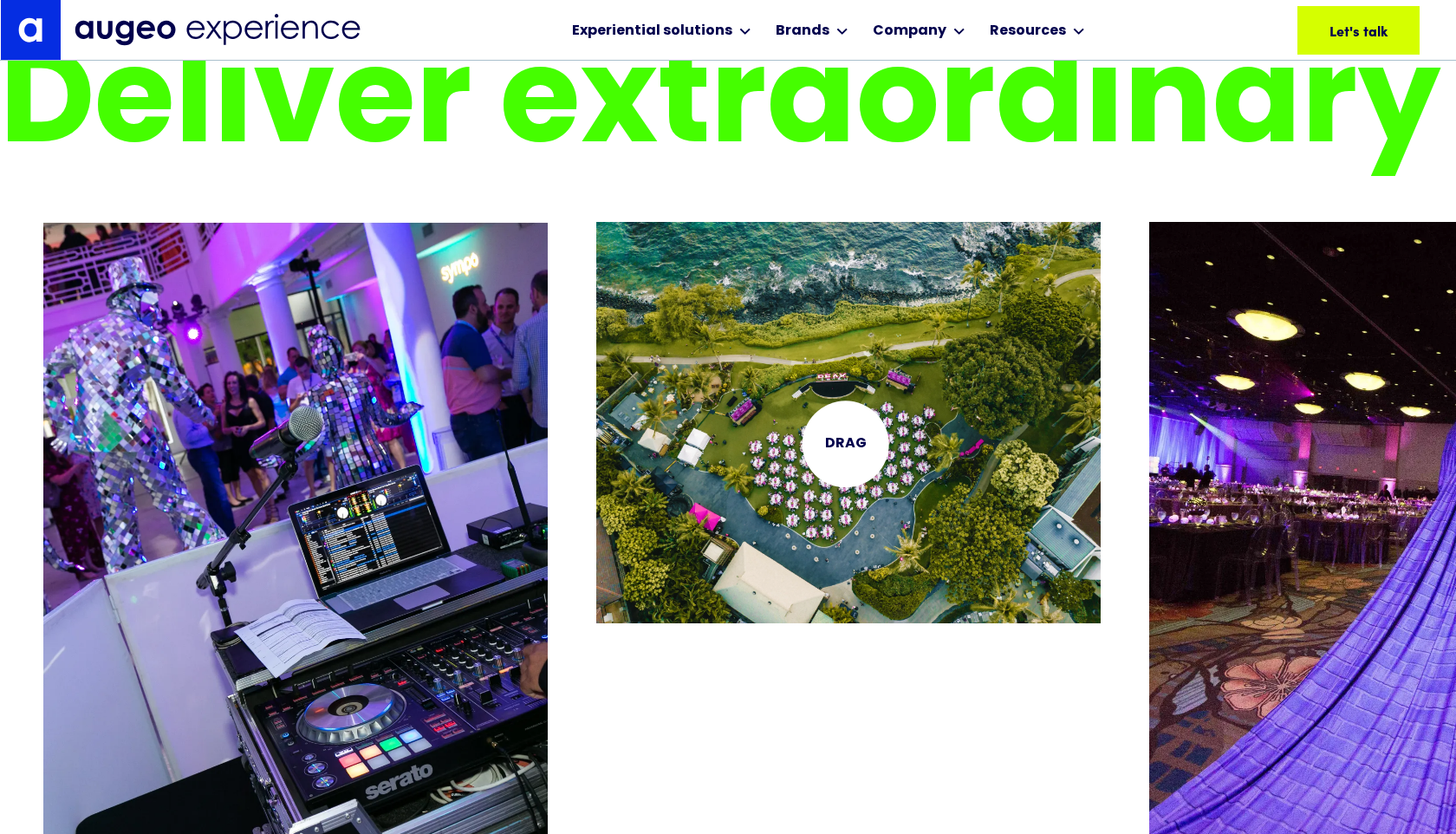
scroll to position [3504, 0]
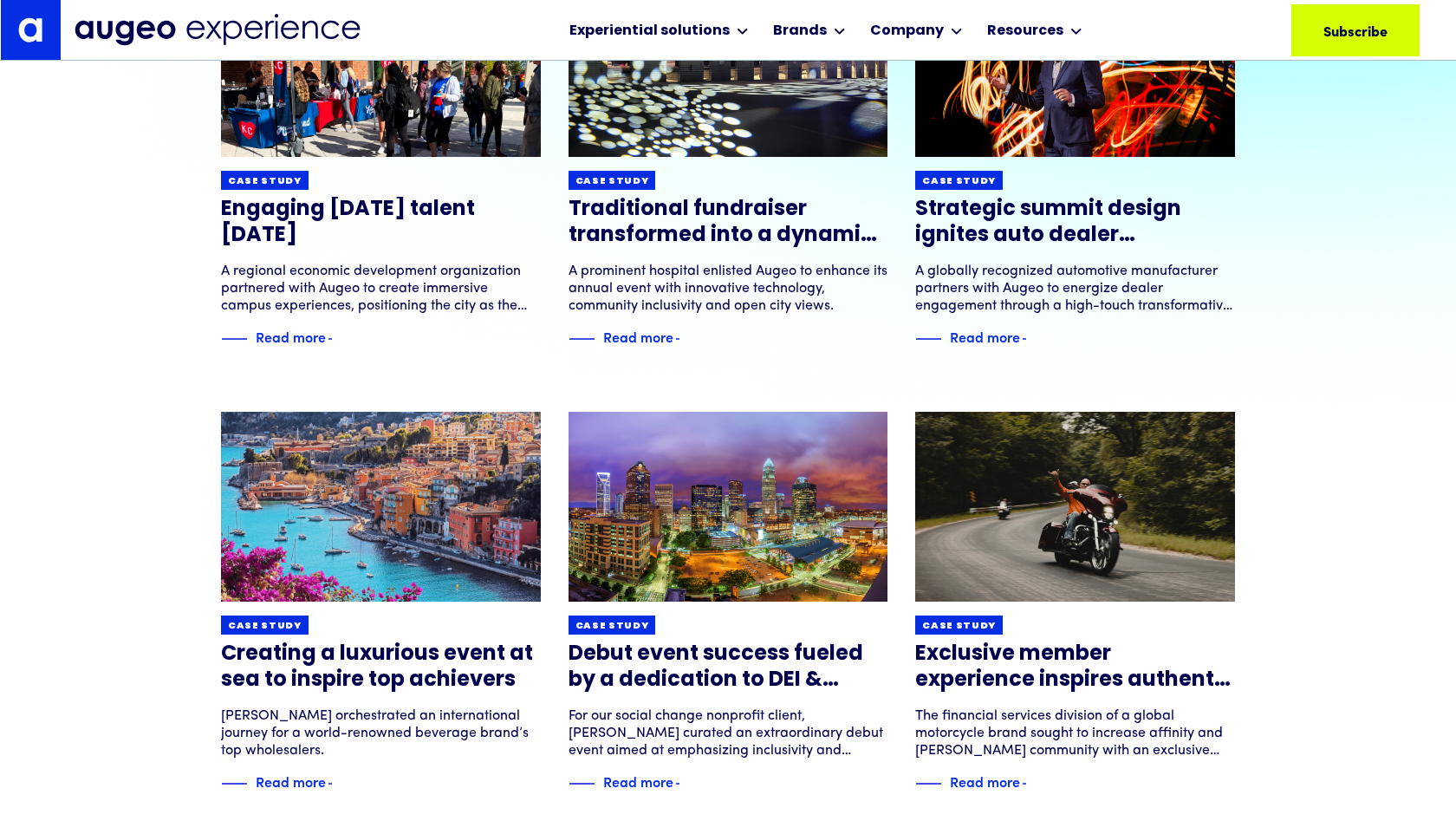
scroll to position [353, 0]
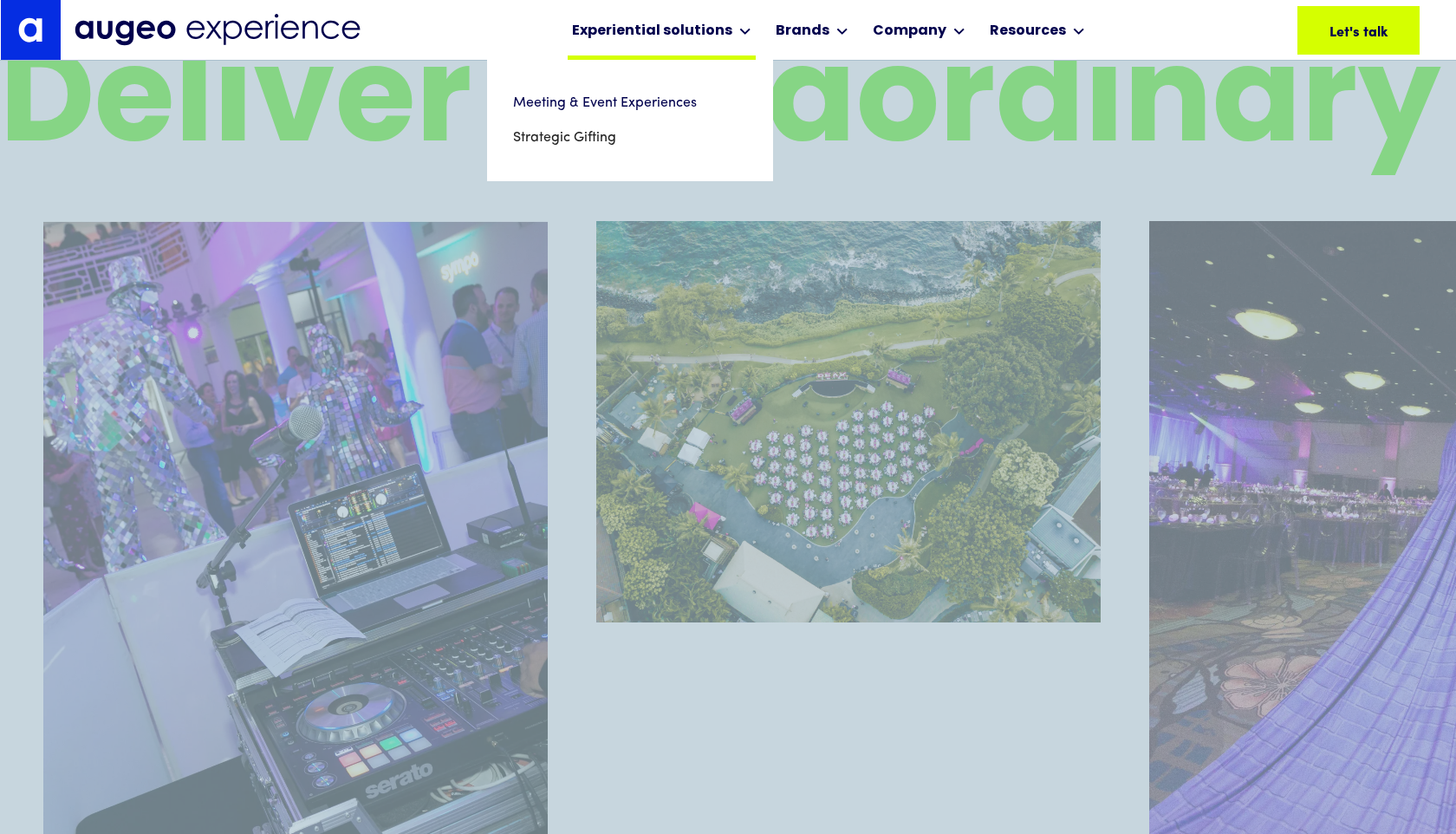
click at [674, 21] on div "Experiential solutions" at bounding box center [652, 31] width 160 height 21
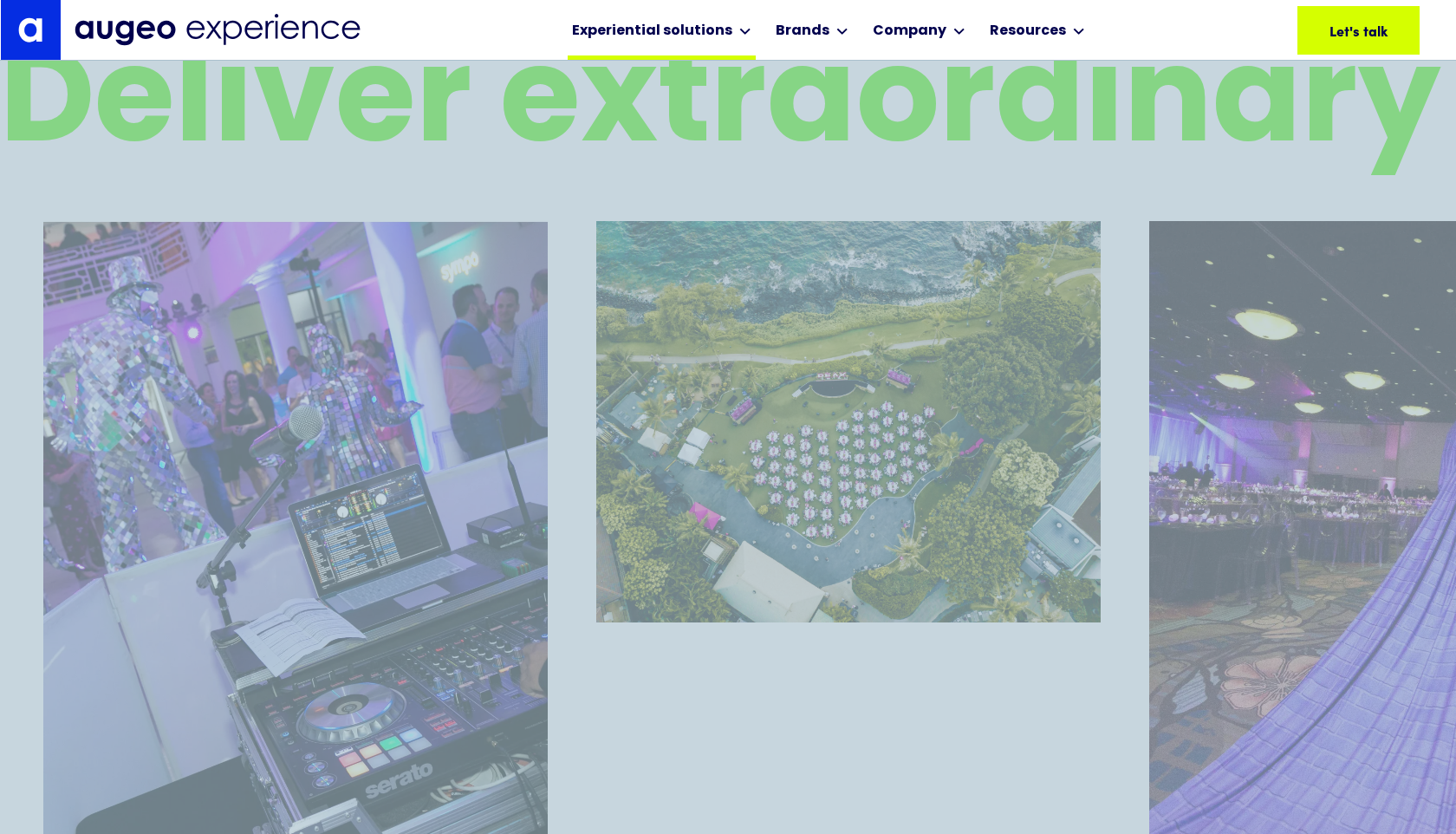
click at [747, 35] on div at bounding box center [745, 31] width 12 height 21
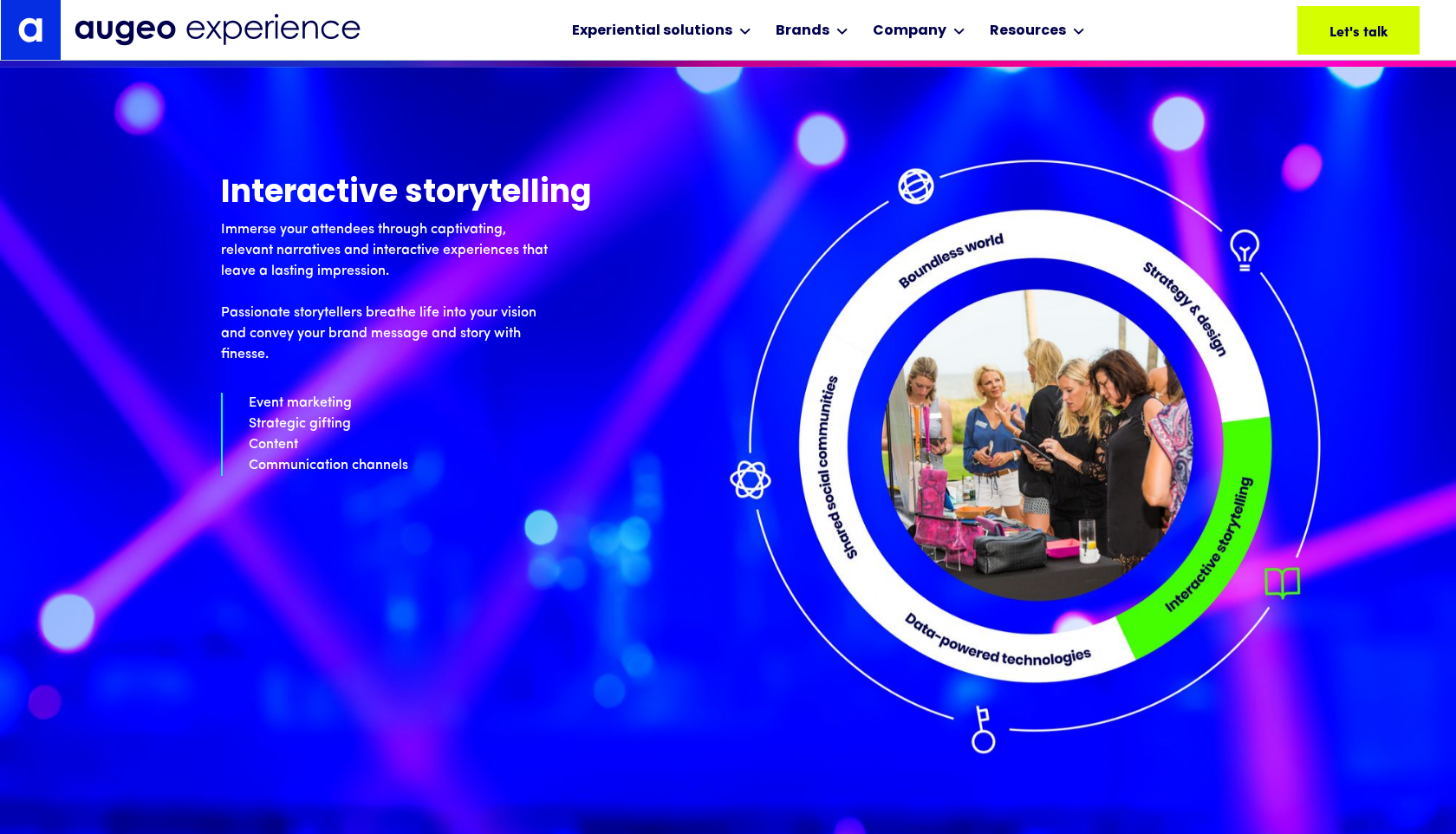
scroll to position [5412, 0]
